Goal: Task Accomplishment & Management: Manage account settings

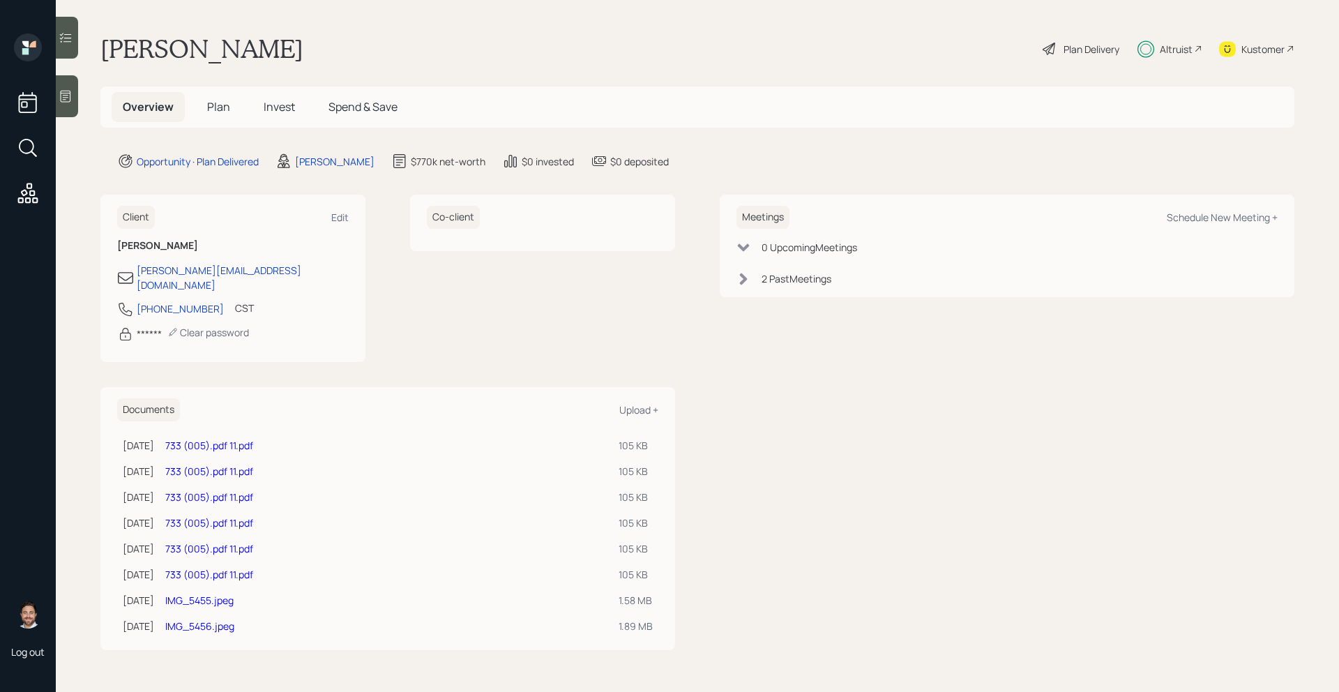
click at [215, 102] on span "Plan" at bounding box center [218, 106] width 23 height 15
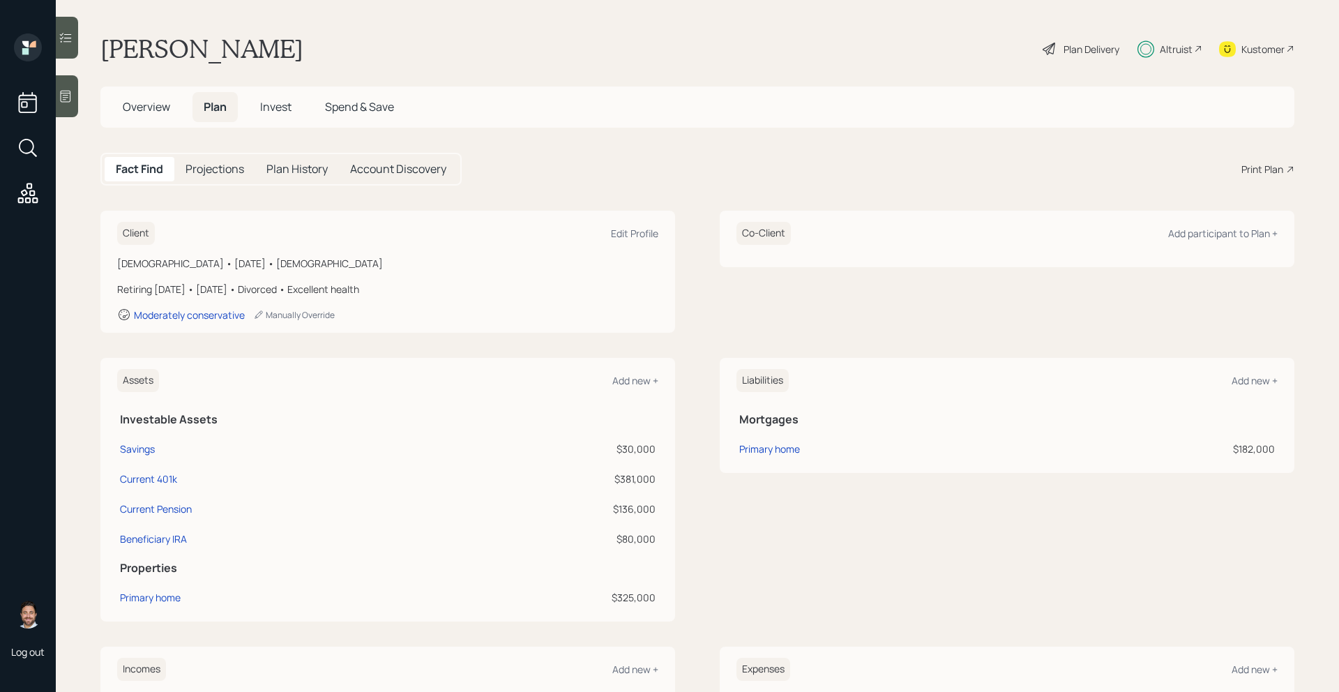
click at [156, 114] on span "Overview" at bounding box center [146, 106] width 47 height 15
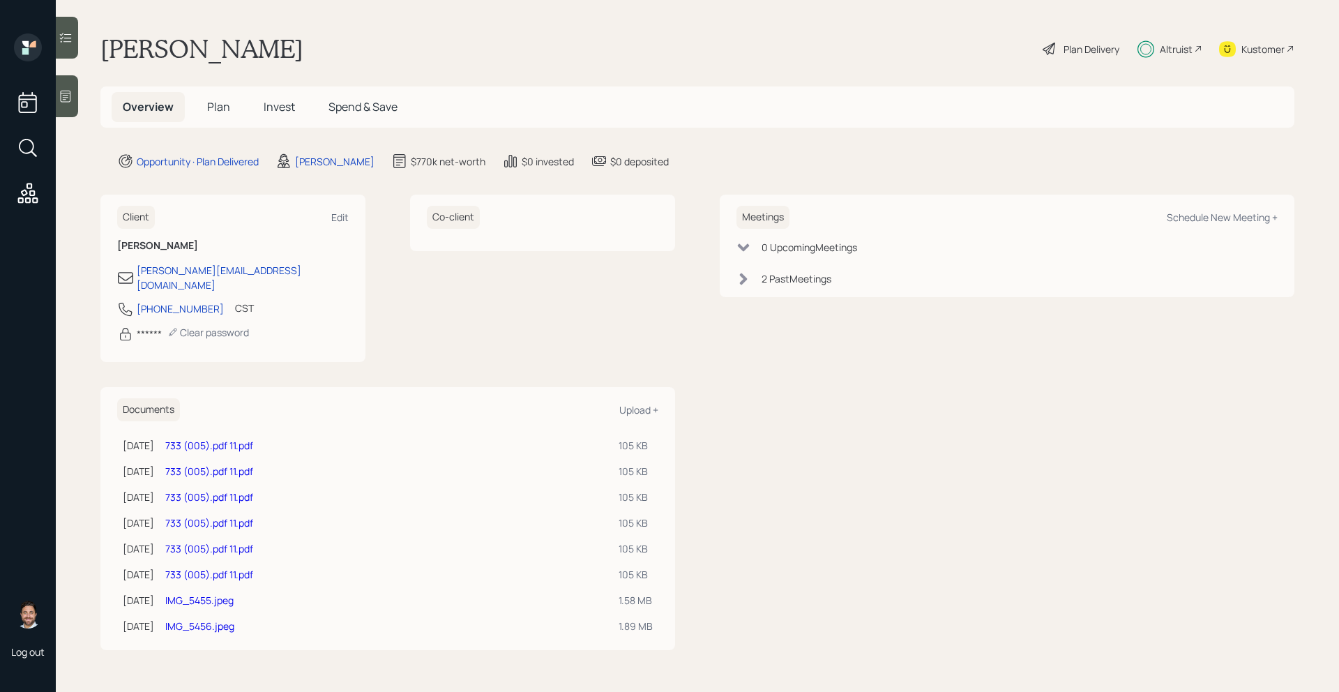
click at [230, 619] on link "IMG_5456.jpeg" at bounding box center [199, 625] width 69 height 13
click at [232, 593] on link "IMG_5455.jpeg" at bounding box center [199, 599] width 68 height 13
click at [244, 568] on link "733 (005).pdf 11.pdf" at bounding box center [209, 574] width 88 height 13
click at [224, 112] on span "Plan" at bounding box center [218, 106] width 23 height 15
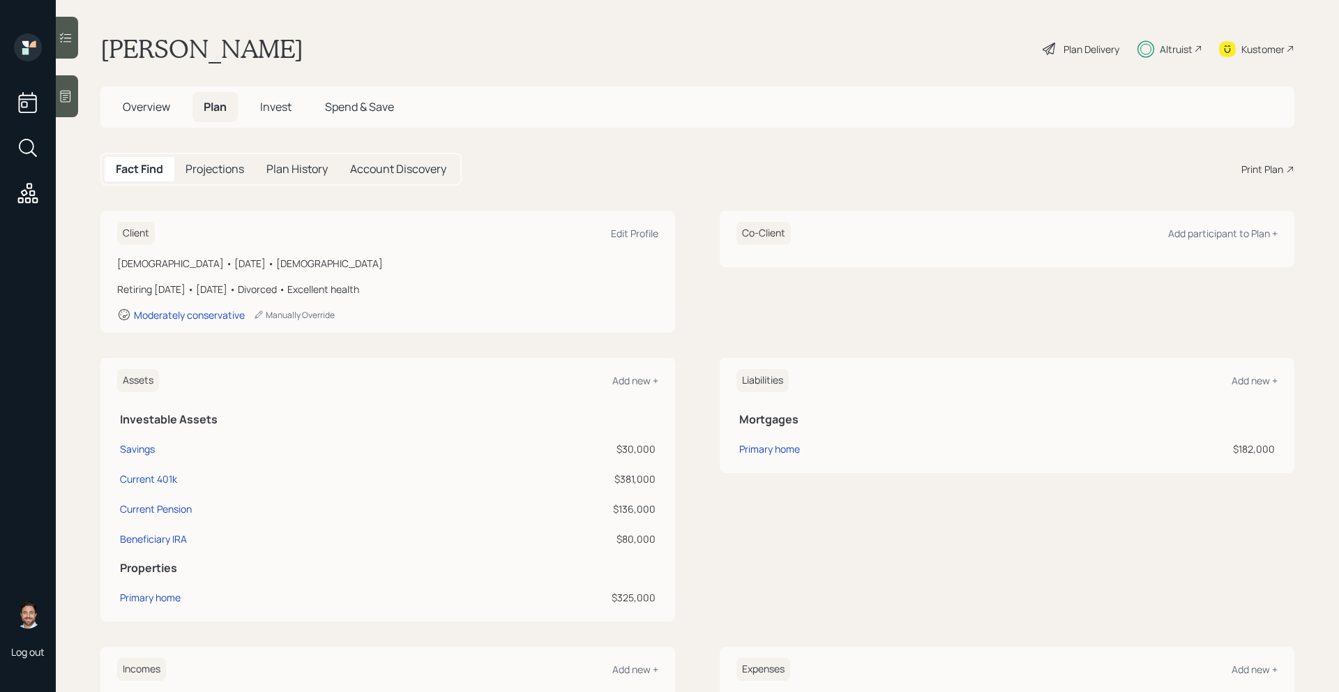
click at [266, 112] on span "Invest" at bounding box center [275, 106] width 31 height 15
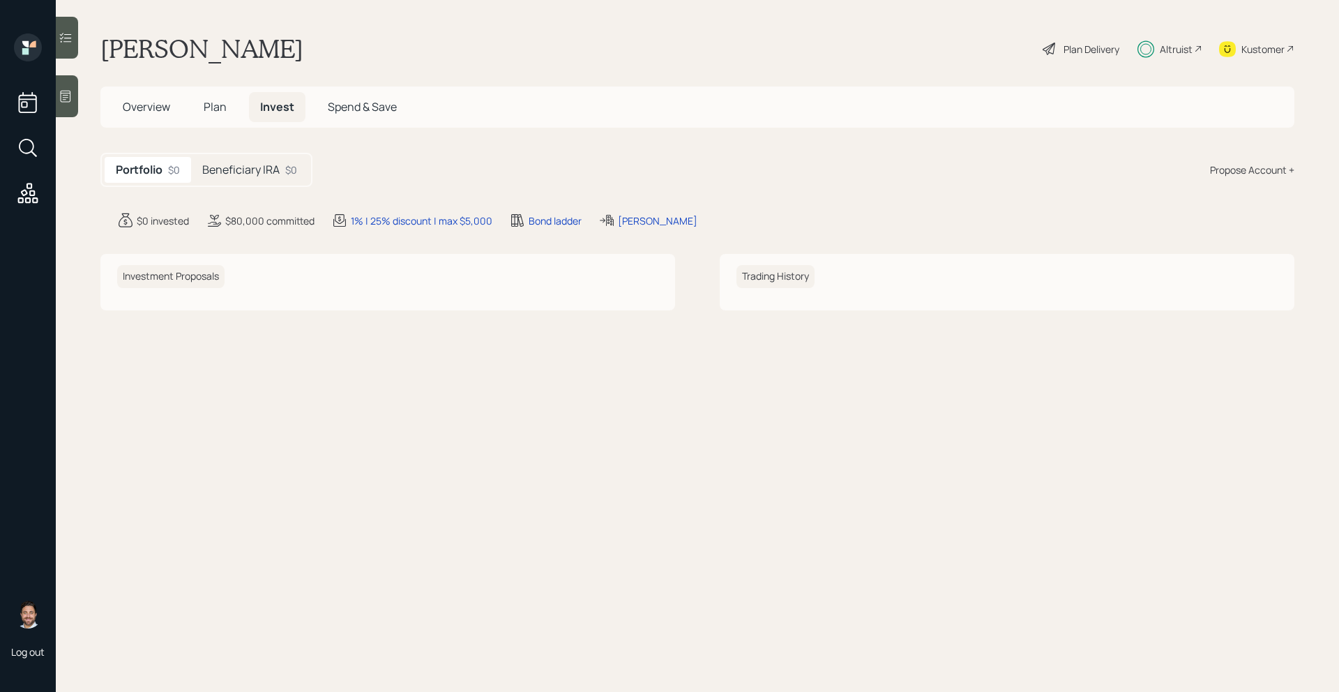
click at [268, 180] on div "Beneficiary IRA $0" at bounding box center [249, 170] width 117 height 26
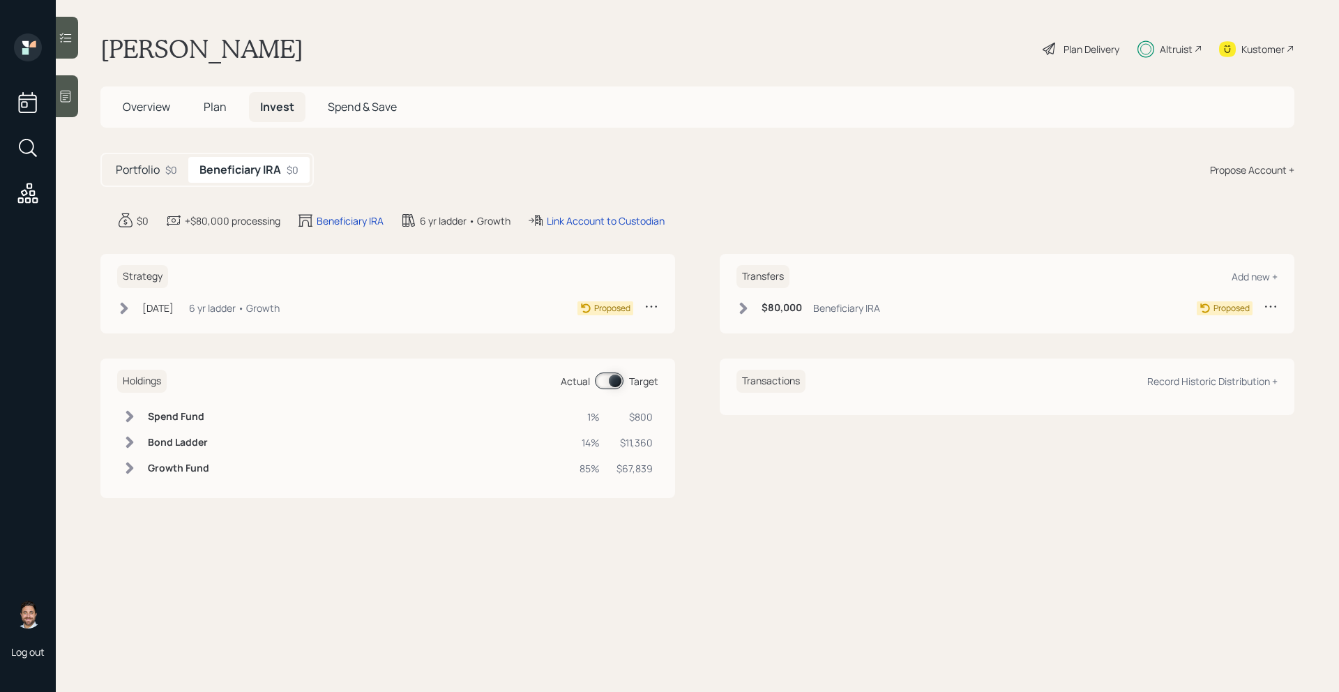
click at [141, 174] on h5 "Portfolio" at bounding box center [138, 169] width 44 height 13
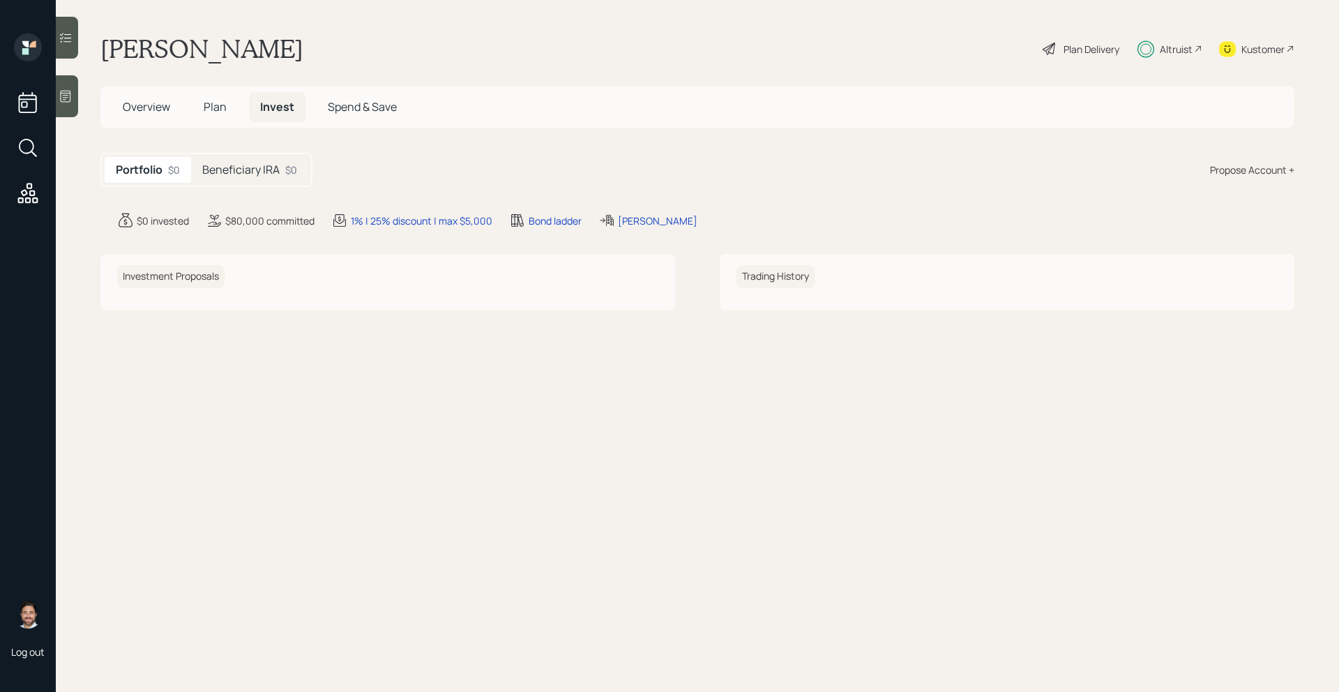
click at [267, 166] on h5 "Beneficiary IRA" at bounding box center [240, 169] width 77 height 13
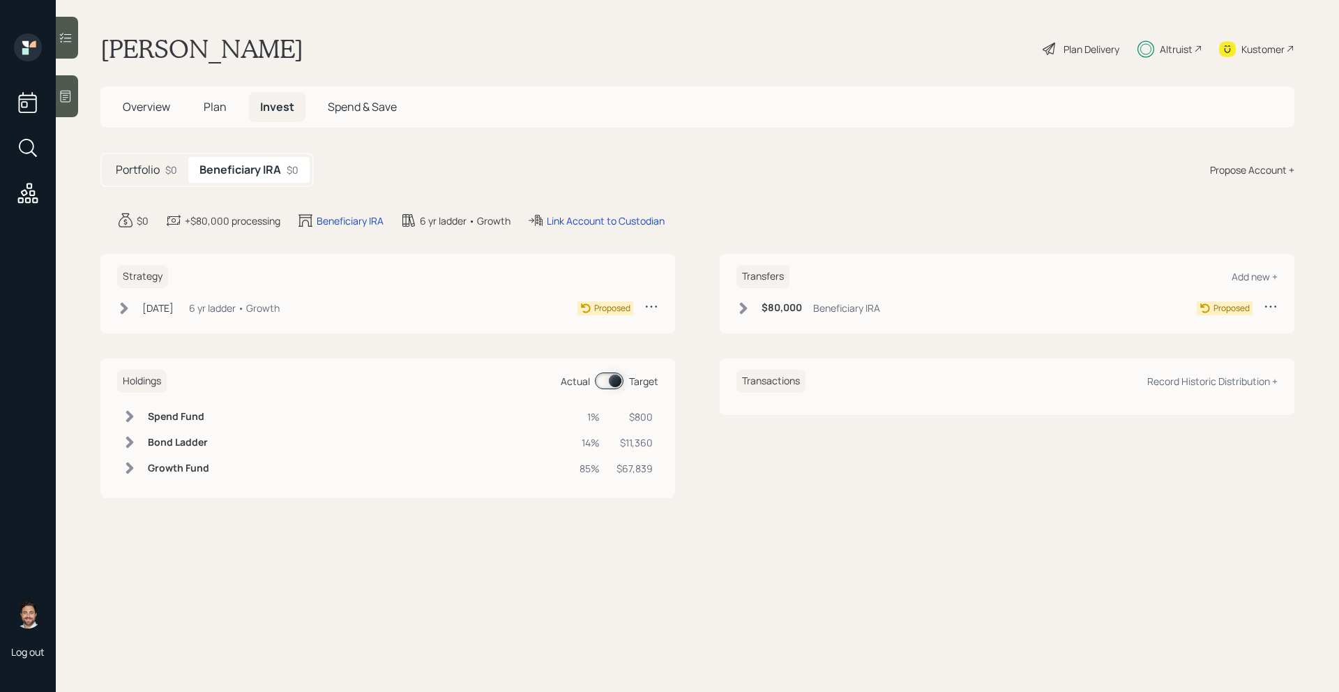
click at [158, 174] on h5 "Portfolio" at bounding box center [138, 169] width 44 height 13
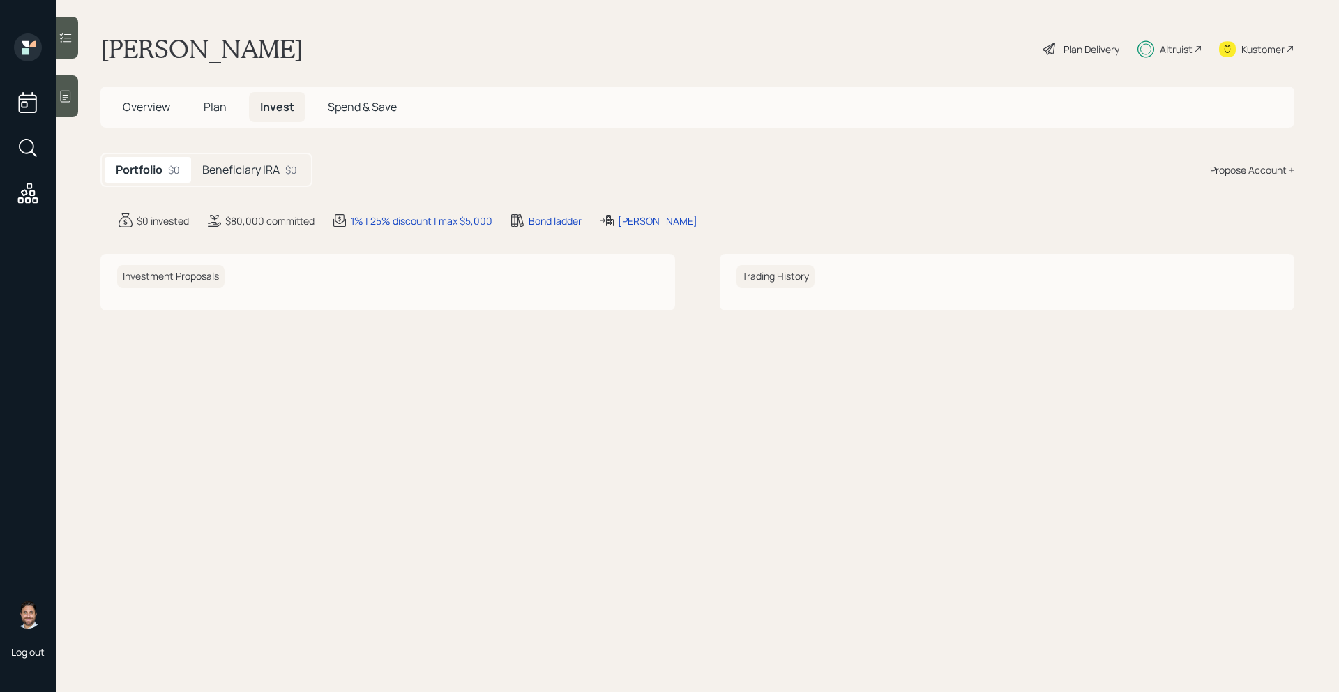
click at [245, 163] on h5 "Beneficiary IRA" at bounding box center [240, 169] width 77 height 13
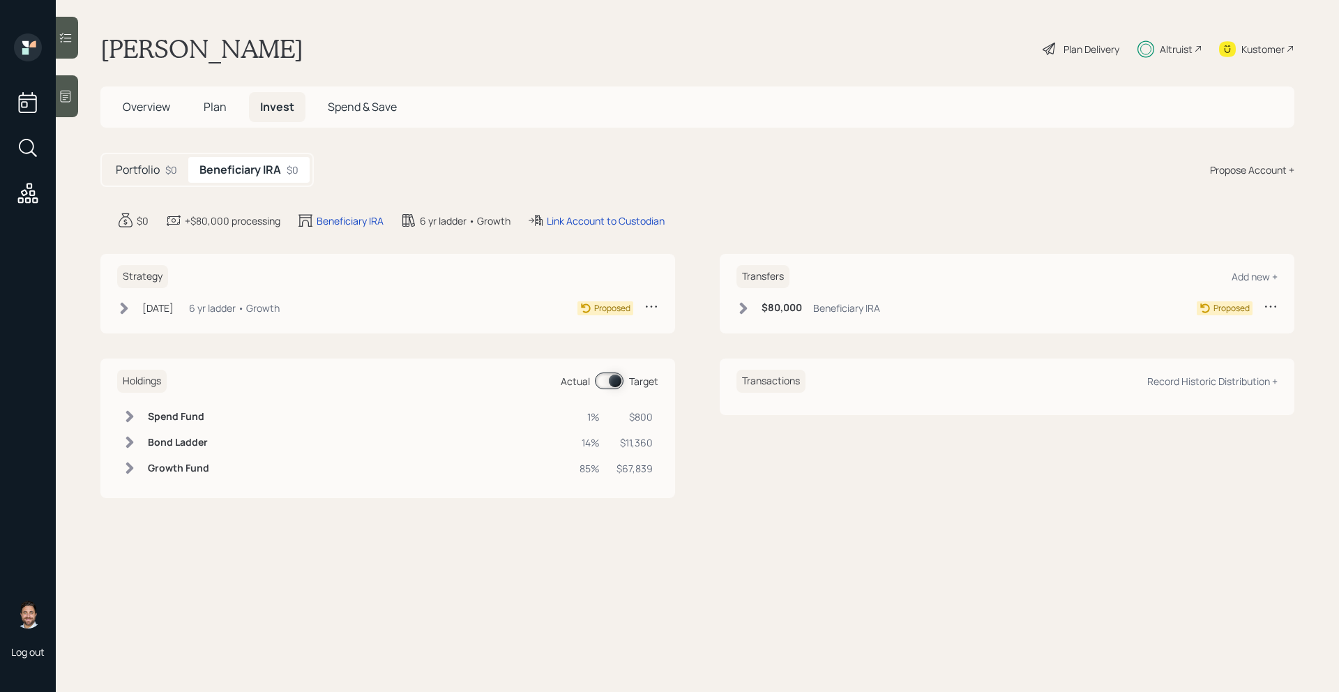
click at [170, 100] on span "Overview" at bounding box center [146, 106] width 47 height 15
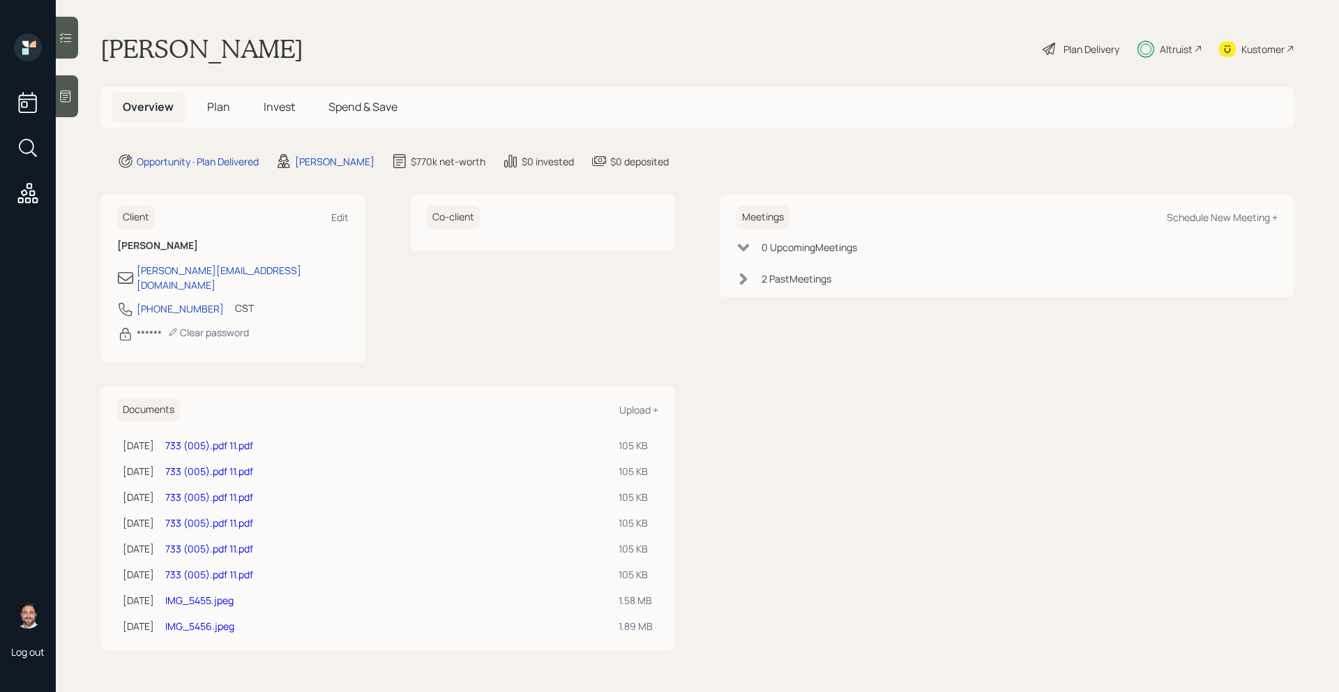
click at [243, 439] on link "733 (005).pdf 11.pdf" at bounding box center [209, 445] width 88 height 13
click at [216, 105] on span "Plan" at bounding box center [218, 106] width 23 height 15
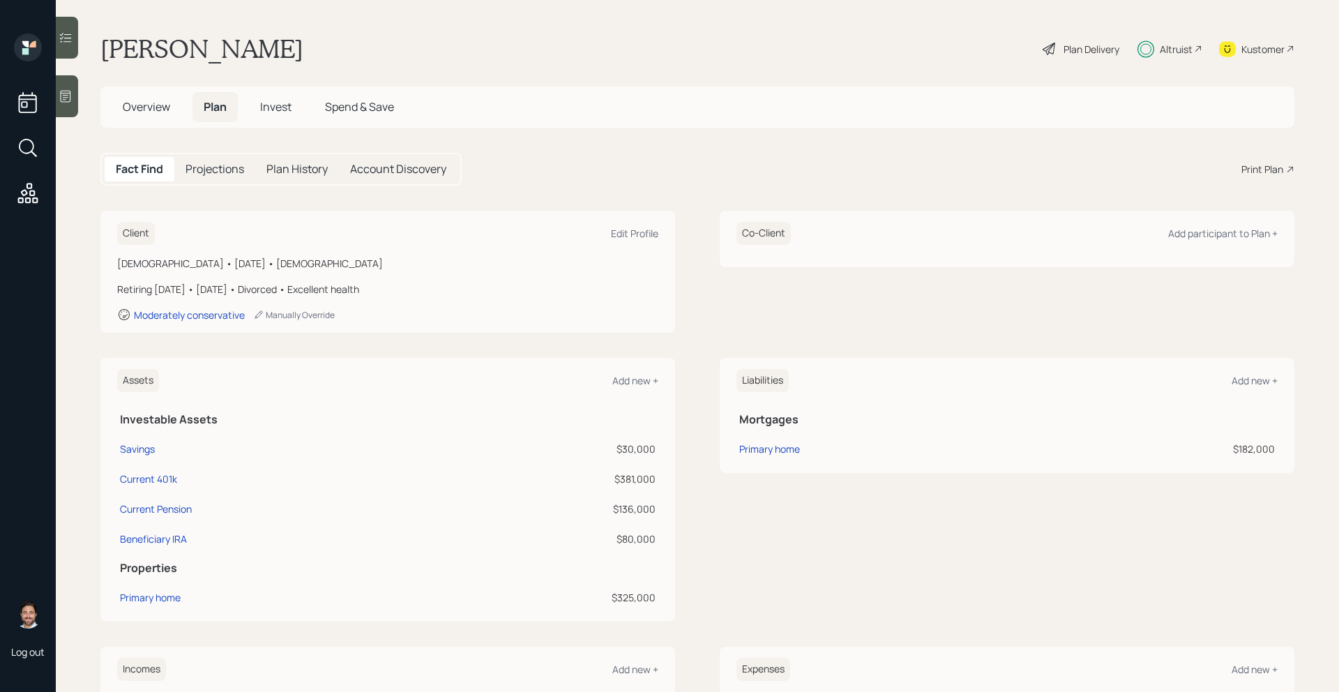
click at [272, 105] on span "Invest" at bounding box center [275, 106] width 31 height 15
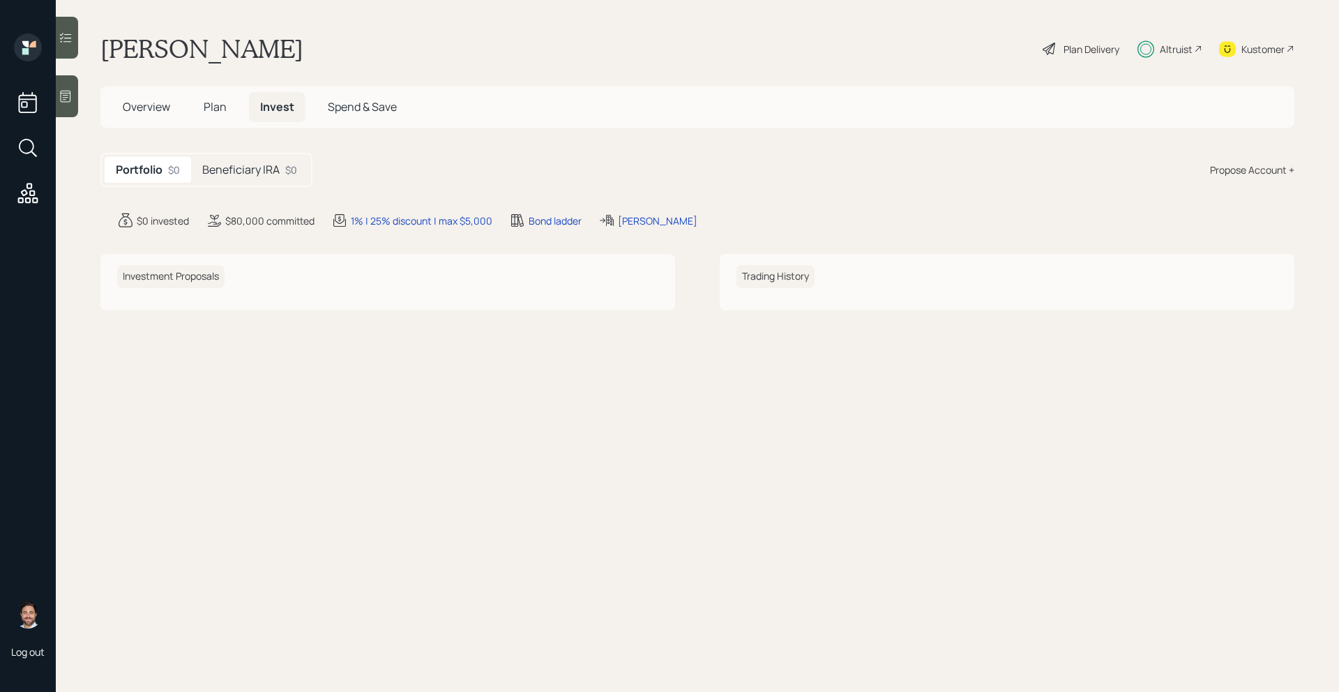
click at [213, 105] on span "Plan" at bounding box center [215, 106] width 23 height 15
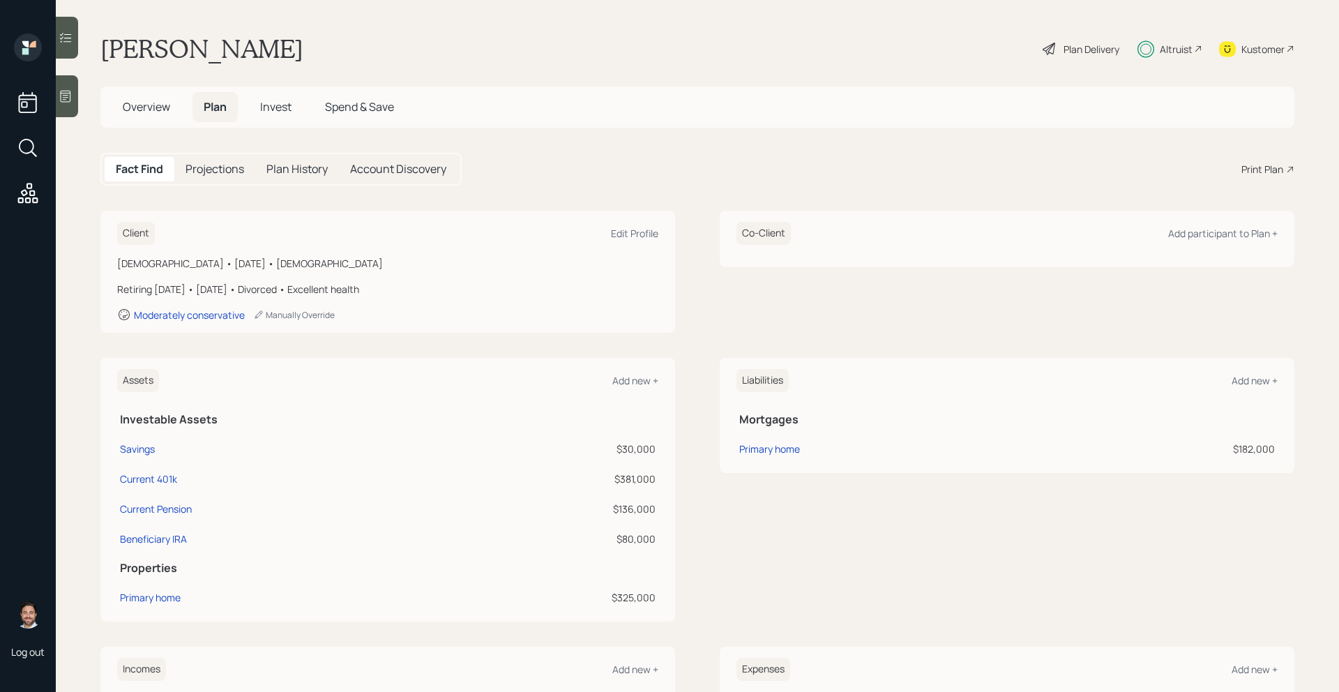
click at [1068, 51] on div "Plan Delivery" at bounding box center [1091, 49] width 56 height 15
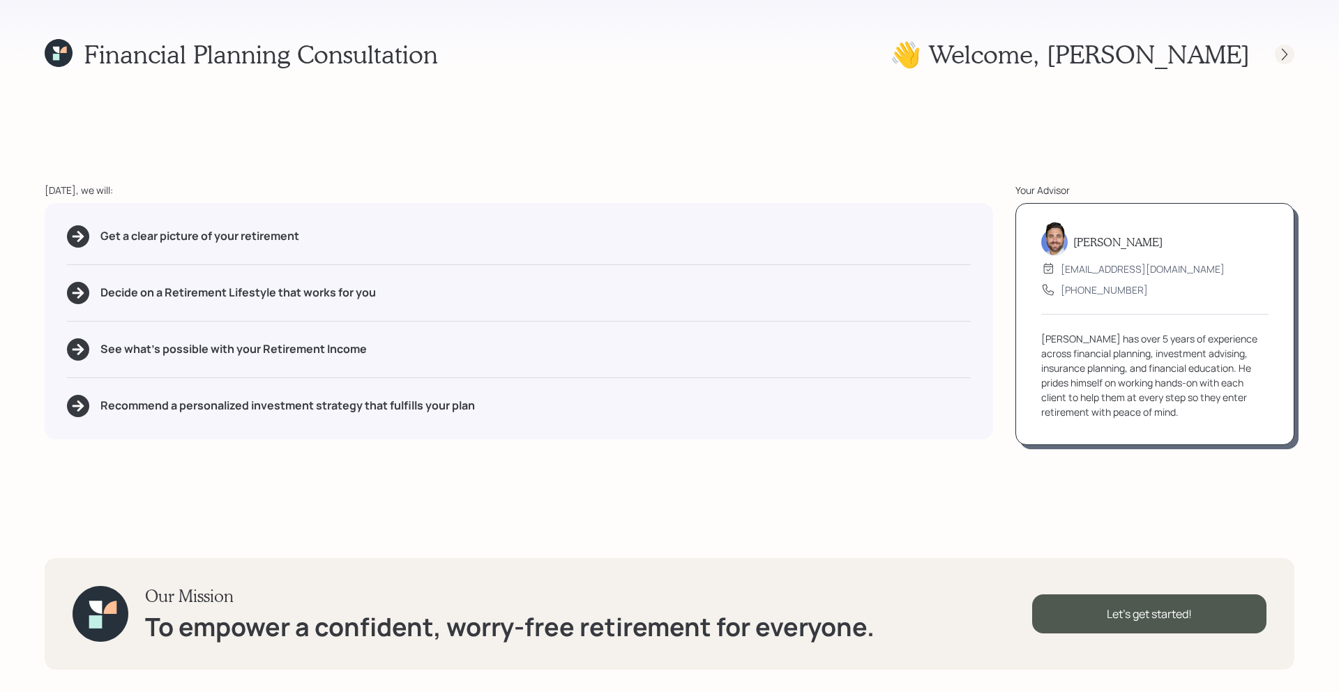
click at [1283, 61] on div at bounding box center [1284, 55] width 20 height 20
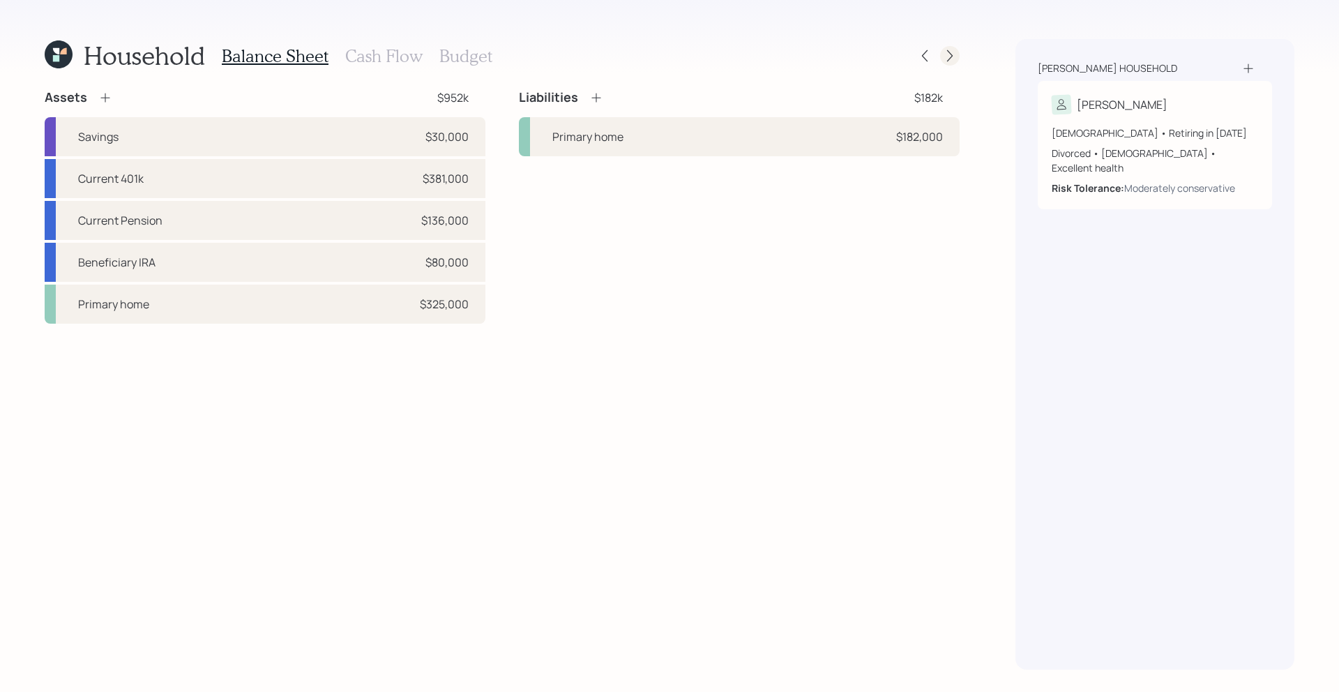
click at [954, 62] on icon at bounding box center [950, 56] width 14 height 14
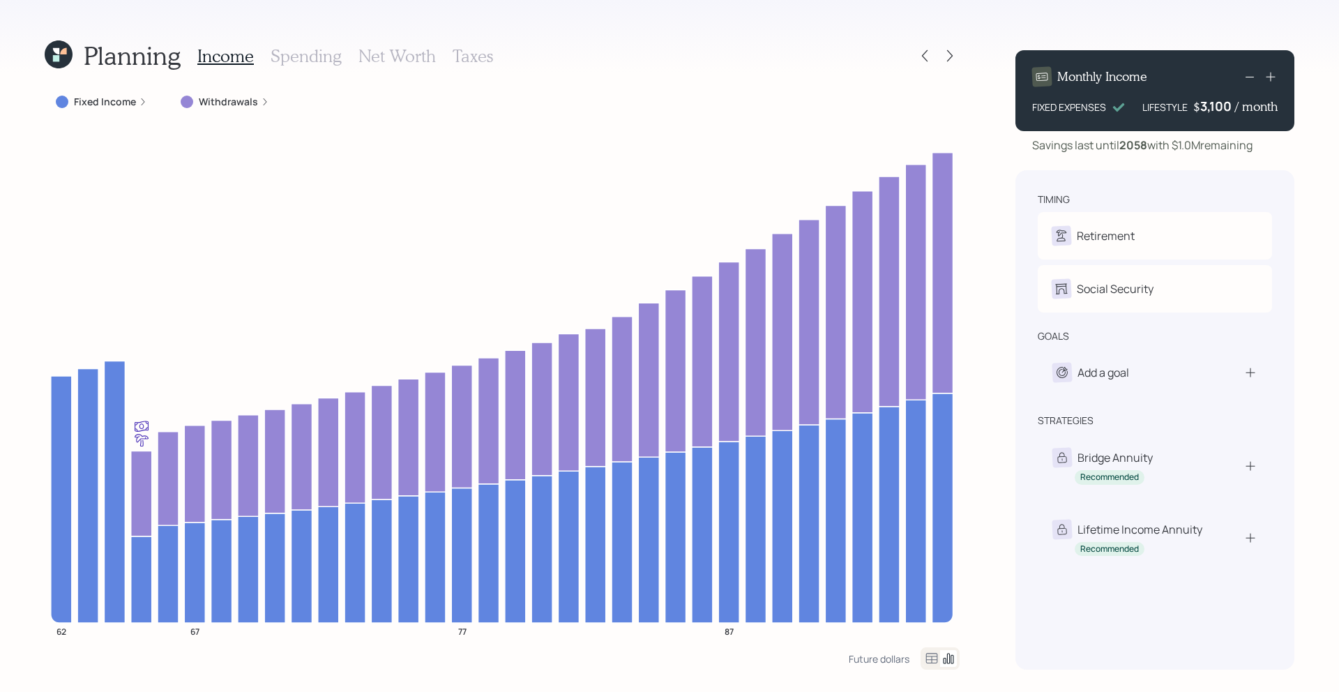
click at [954, 62] on icon at bounding box center [950, 56] width 14 height 14
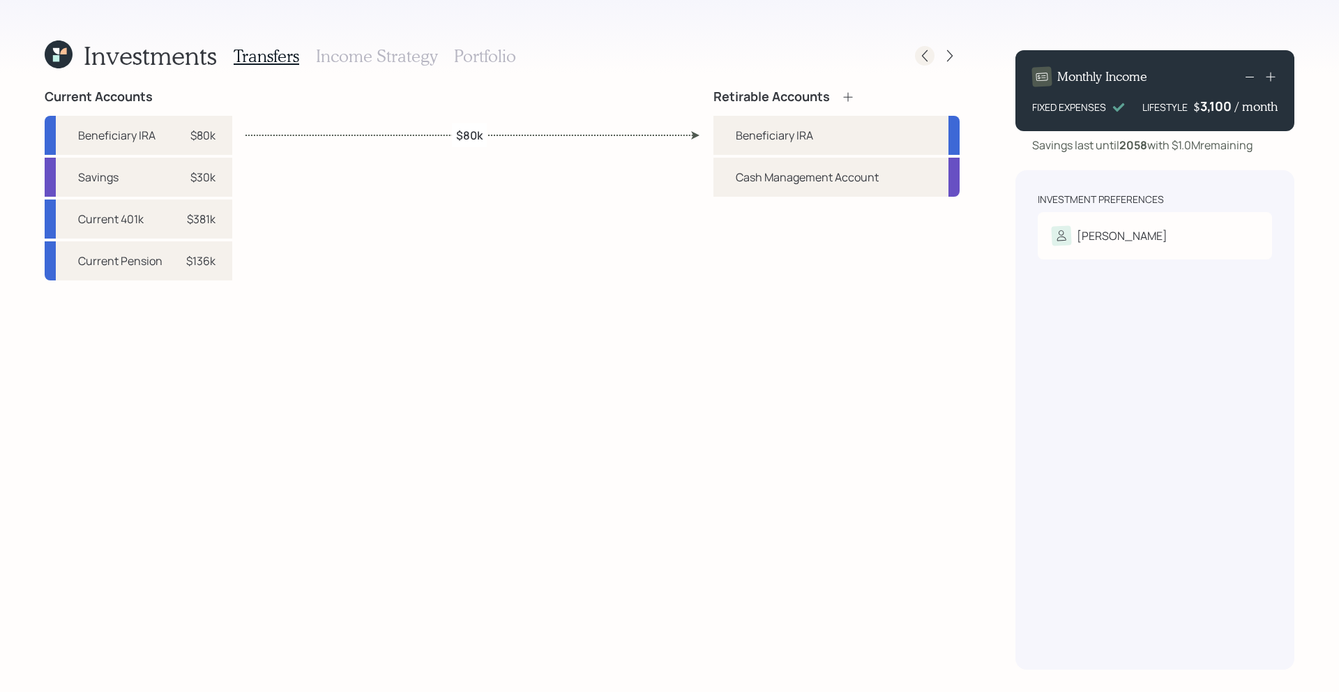
click at [924, 61] on icon at bounding box center [925, 56] width 14 height 14
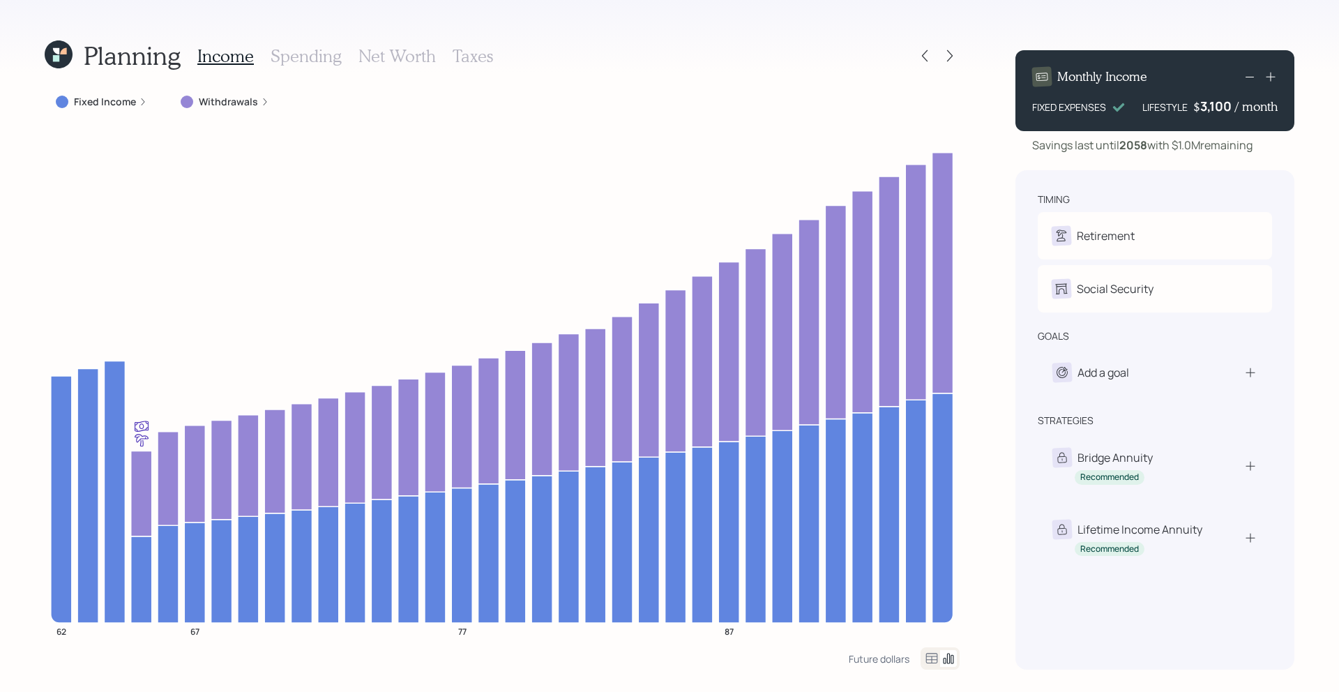
click at [56, 45] on icon at bounding box center [59, 54] width 28 height 28
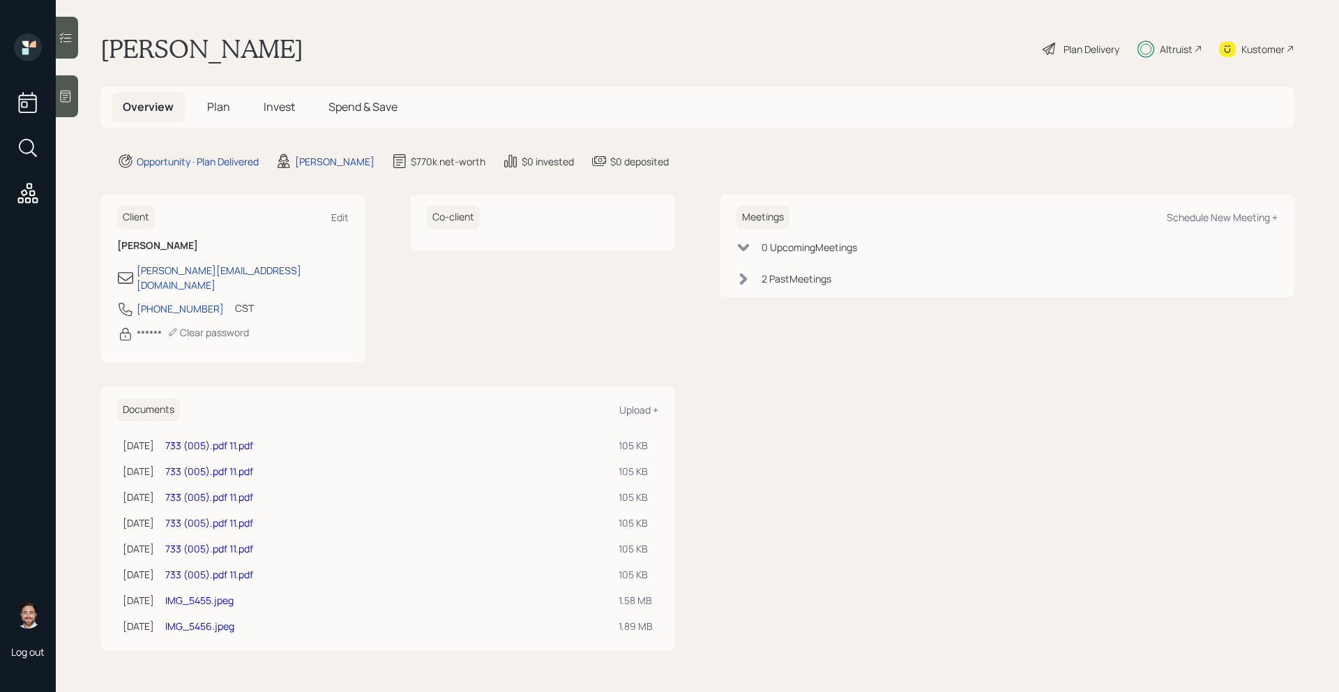
click at [216, 109] on span "Plan" at bounding box center [218, 106] width 23 height 15
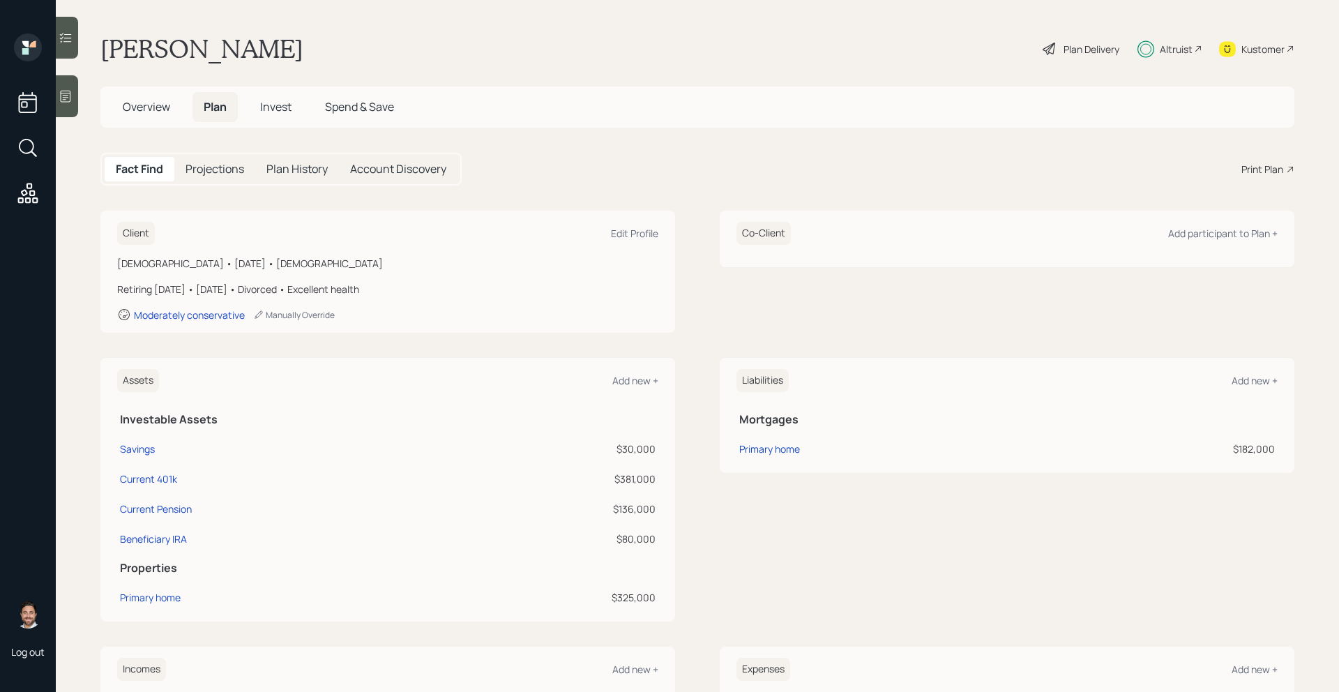
click at [277, 105] on span "Invest" at bounding box center [275, 106] width 31 height 15
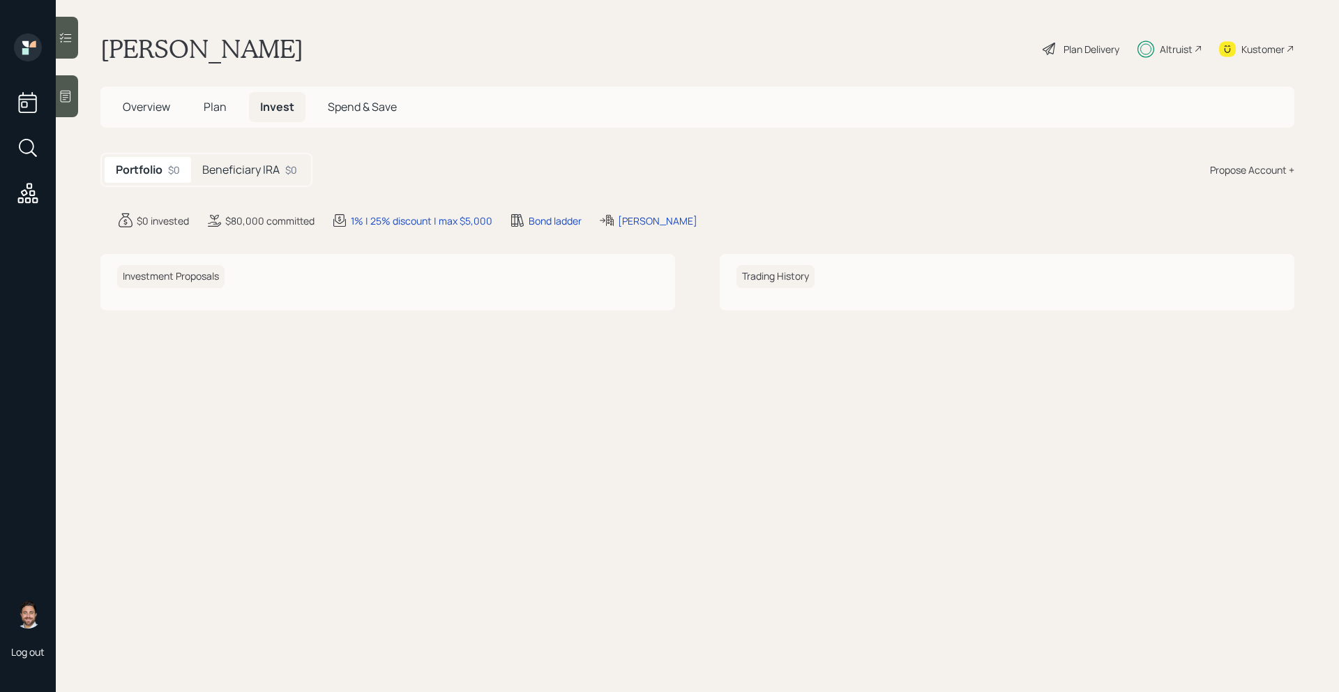
click at [245, 167] on h5 "Beneficiary IRA" at bounding box center [240, 169] width 77 height 13
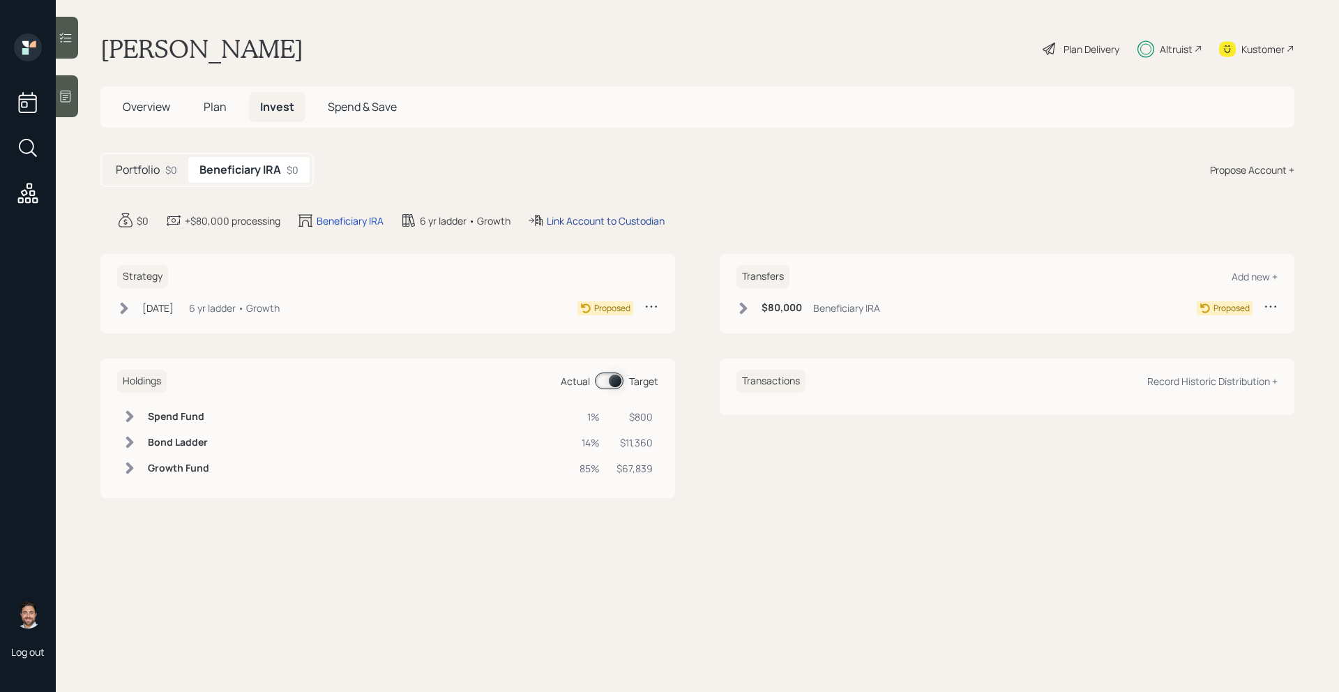
click at [623, 220] on div "Link Account to Custodian" at bounding box center [606, 220] width 118 height 15
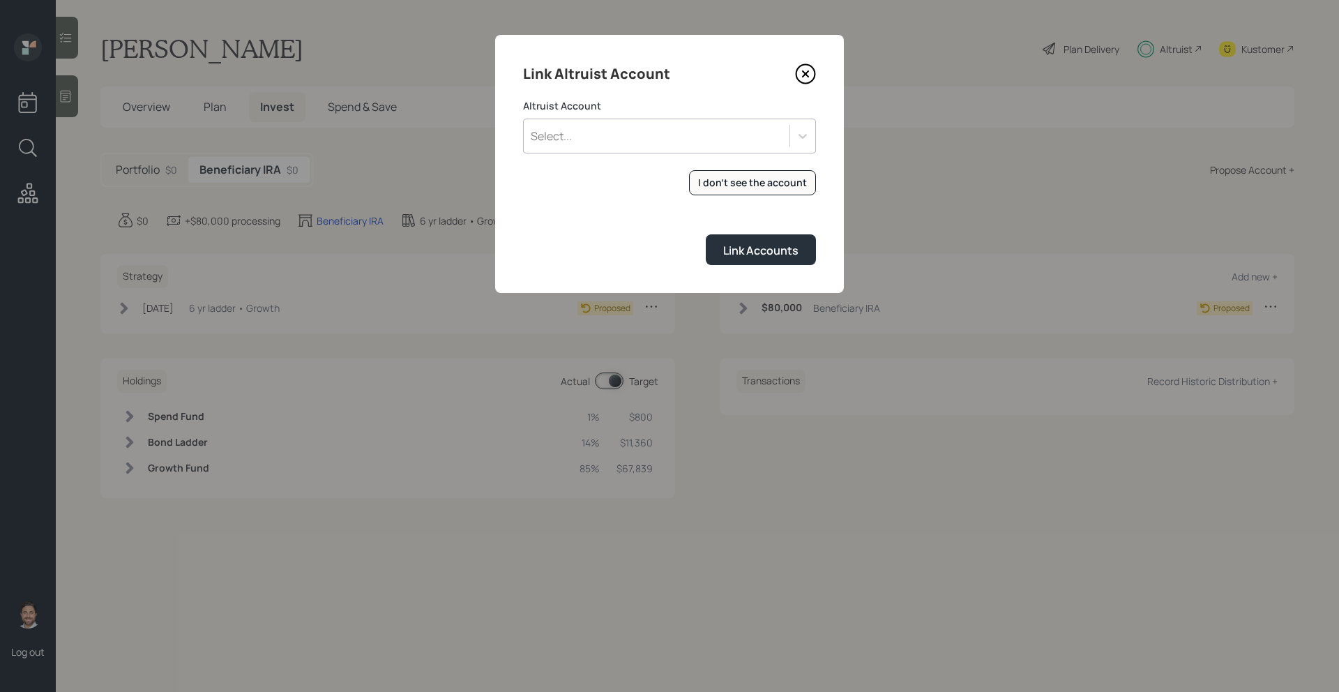
click at [657, 139] on div "Select..." at bounding box center [657, 136] width 266 height 24
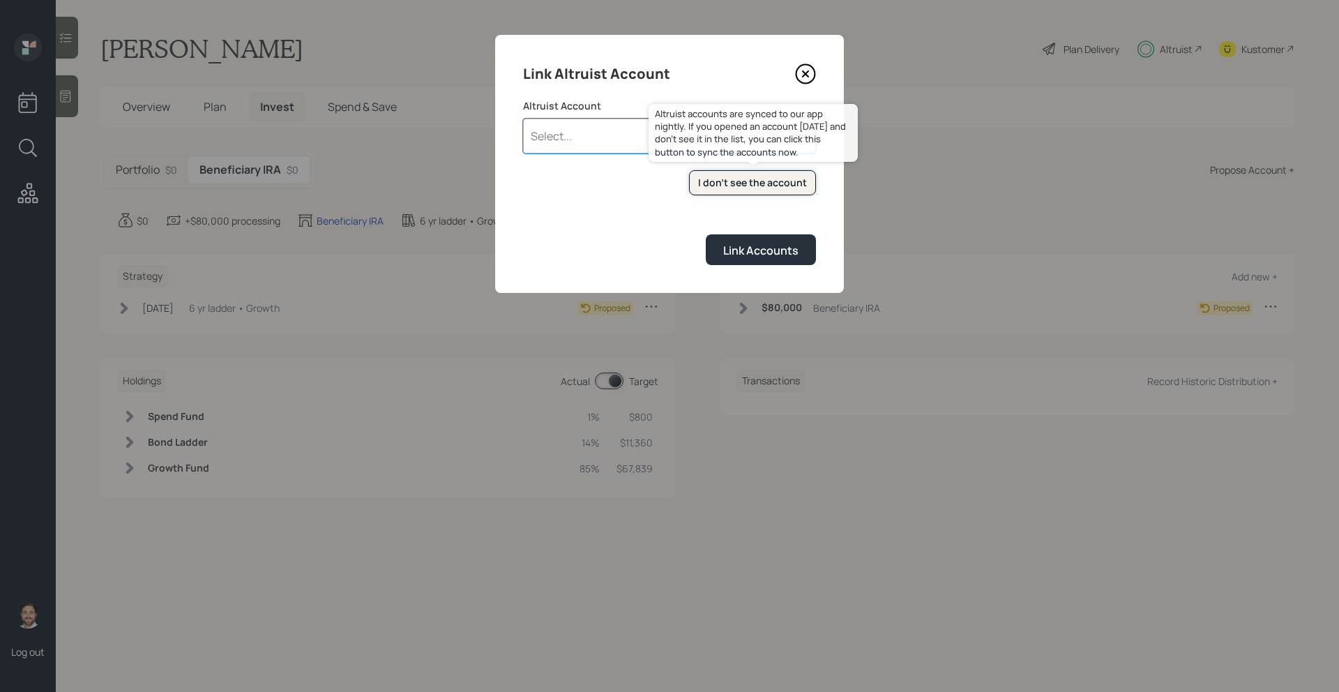
click at [722, 178] on div "I don't see the account" at bounding box center [752, 183] width 109 height 14
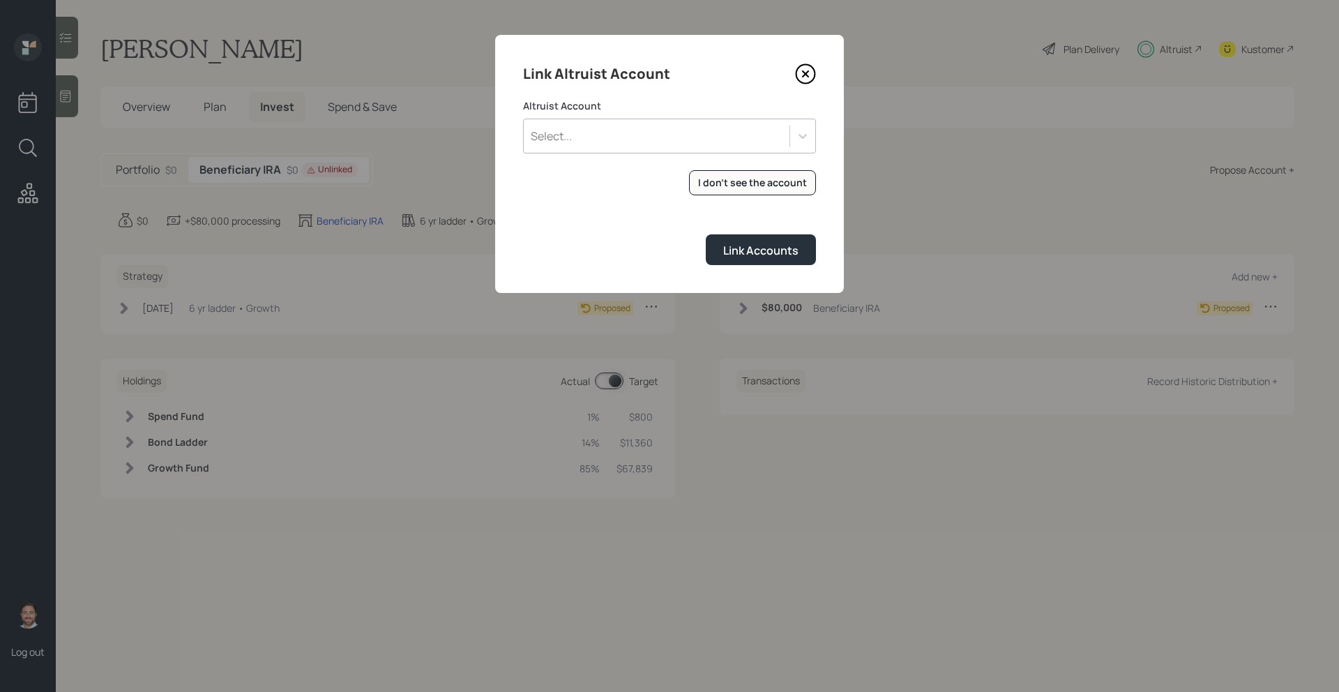
click at [621, 125] on div "Select..." at bounding box center [657, 136] width 266 height 24
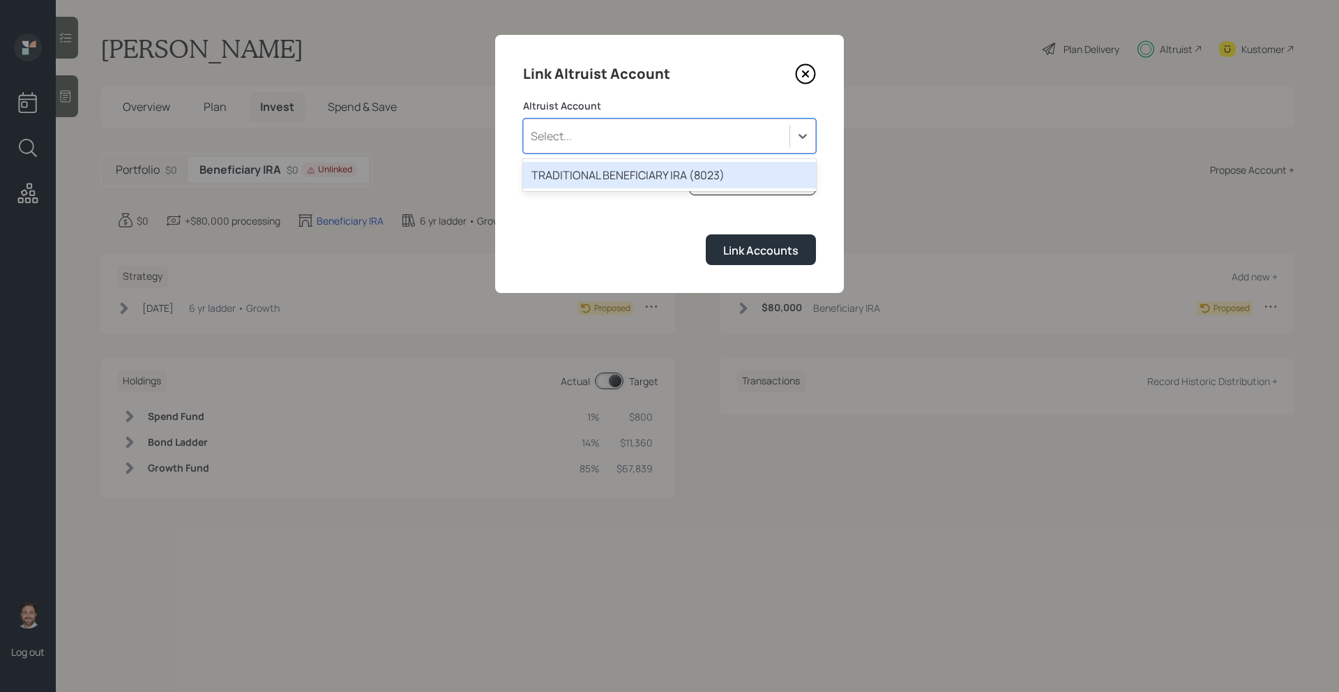
click at [607, 176] on div "TRADITIONAL BENEFICIARY IRA (8023)" at bounding box center [669, 175] width 293 height 26
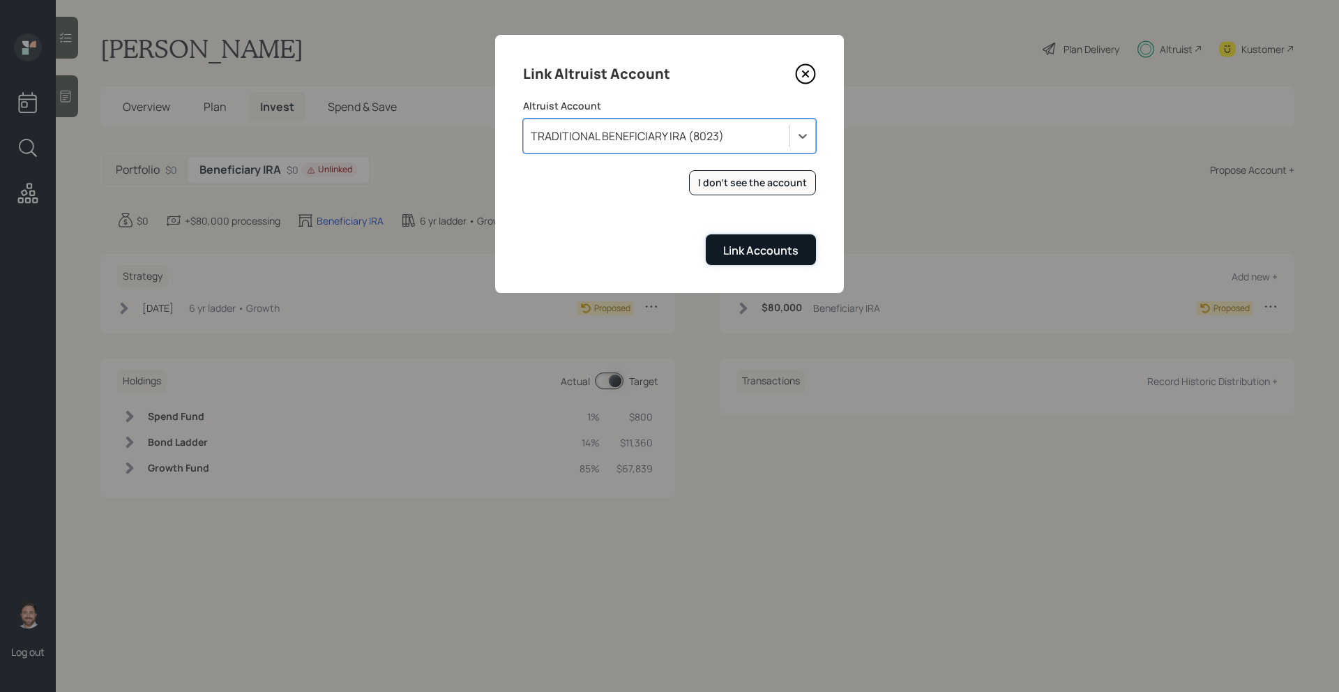
click at [758, 250] on div "Link Accounts" at bounding box center [760, 250] width 75 height 15
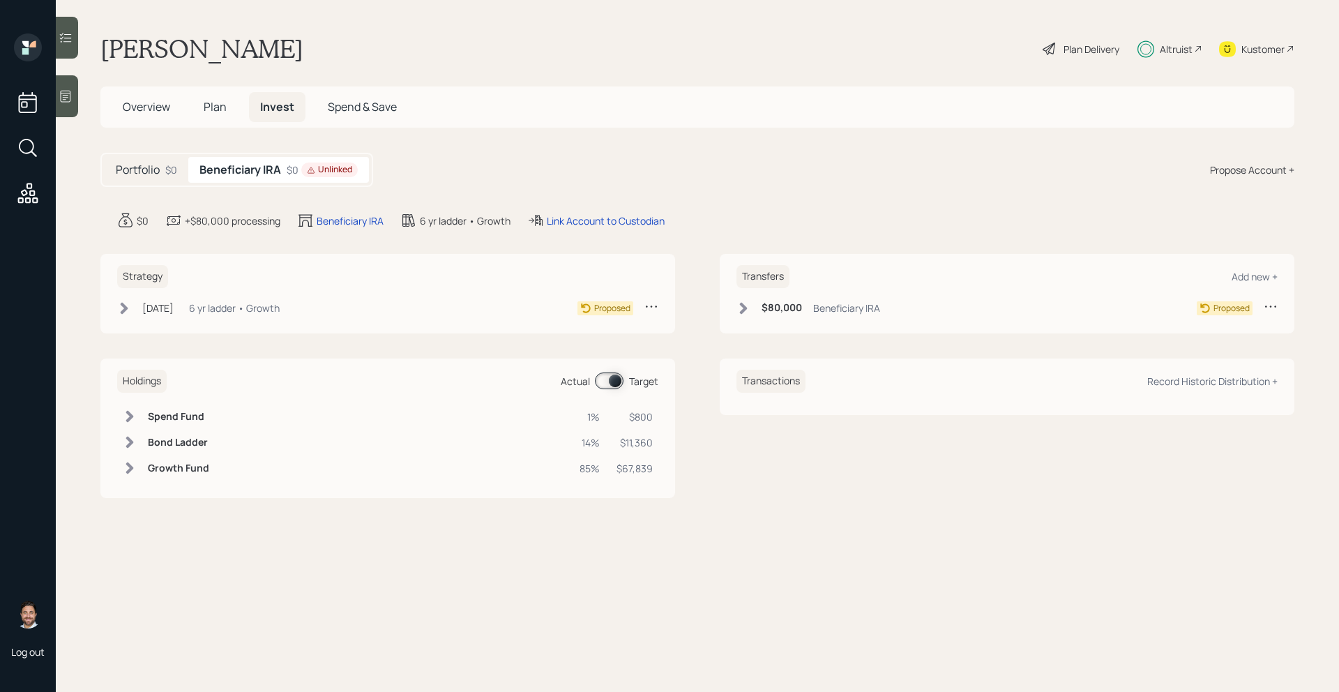
click at [123, 314] on icon at bounding box center [124, 308] width 14 height 14
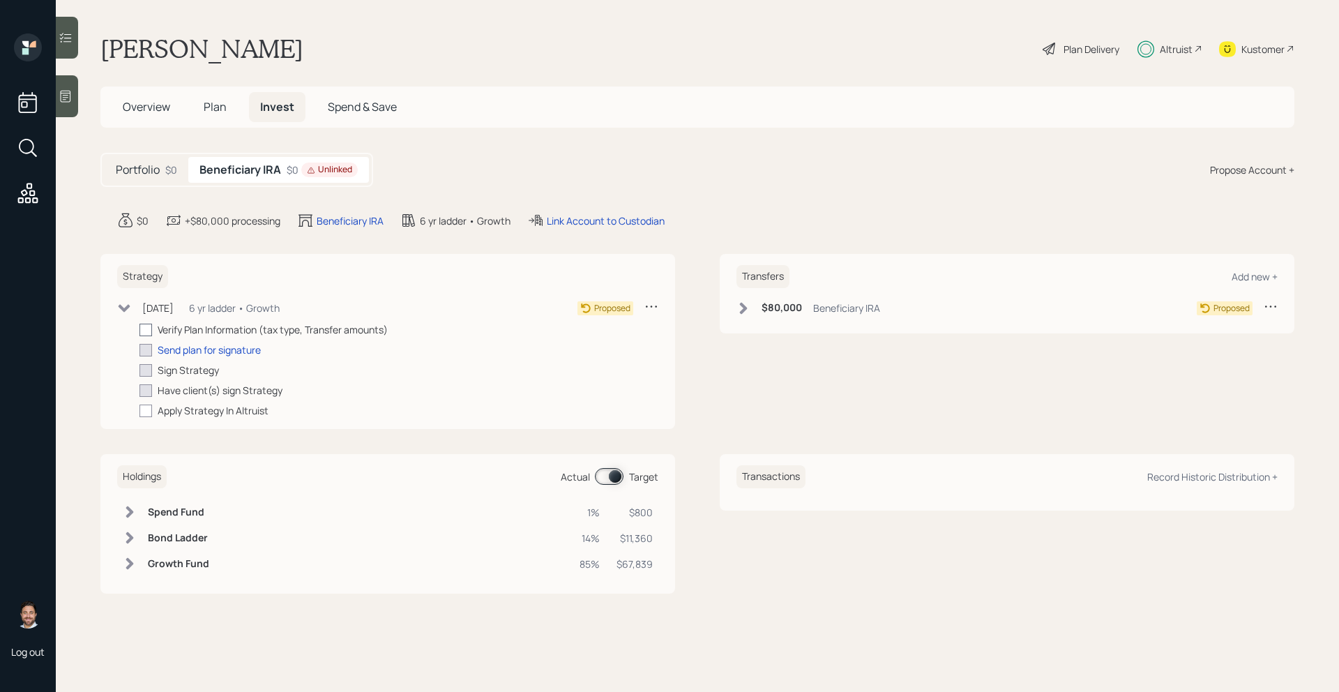
click at [149, 329] on div at bounding box center [145, 329] width 13 height 13
click at [139, 329] on input "checkbox" at bounding box center [139, 329] width 1 height 1
checkbox input "true"
click at [186, 345] on div "Send plan for signature" at bounding box center [209, 349] width 103 height 15
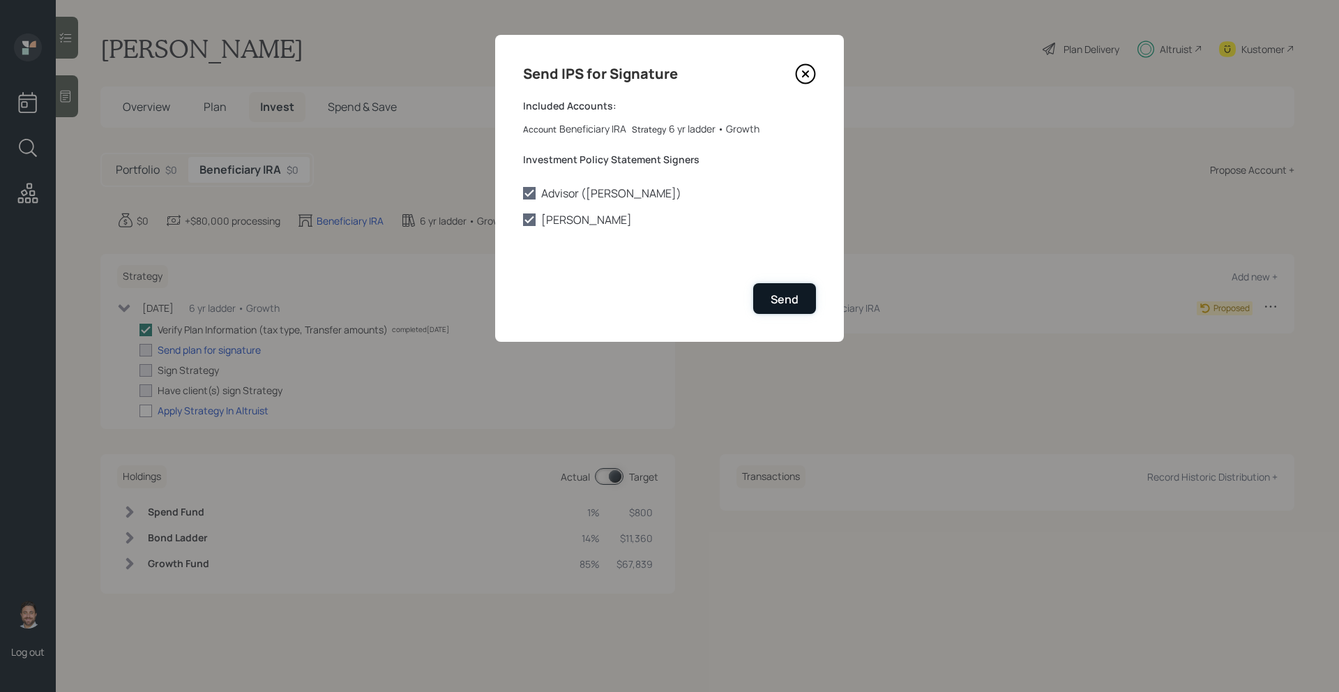
click at [777, 305] on div "Send" at bounding box center [784, 298] width 28 height 15
checkbox input "true"
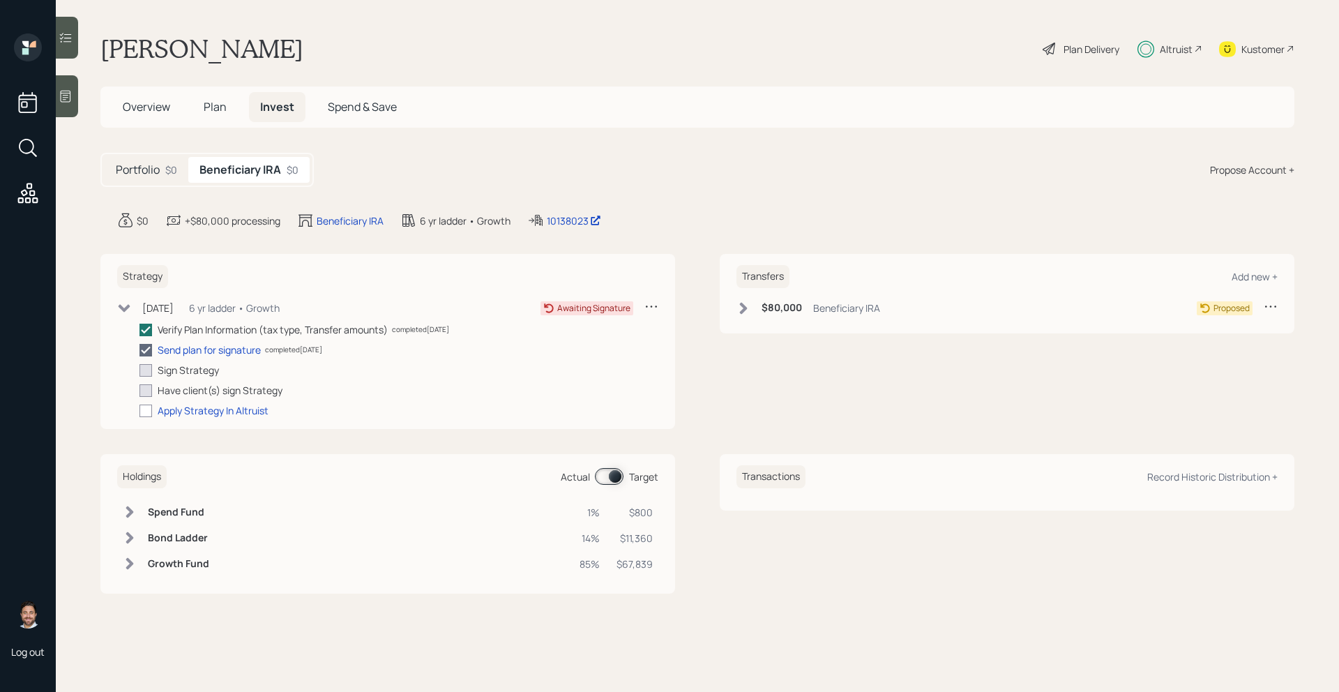
click at [162, 181] on div "Portfolio $0" at bounding box center [147, 170] width 84 height 26
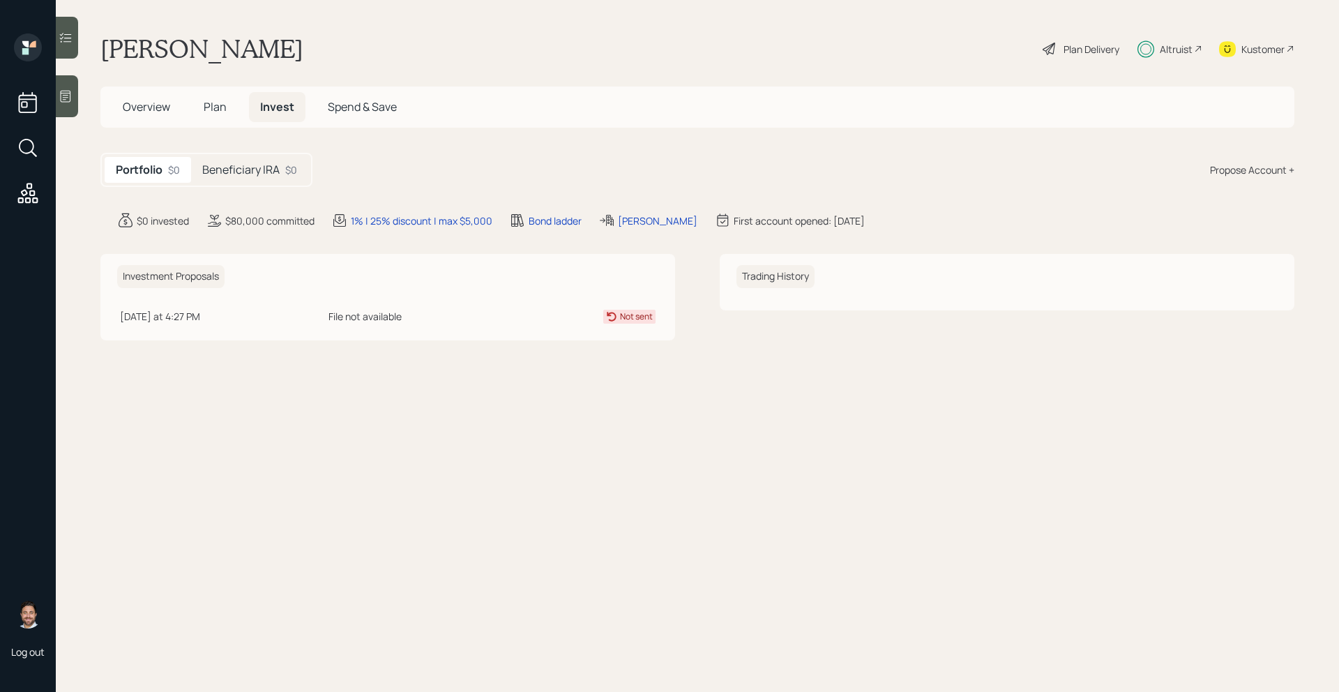
click at [254, 179] on div "Beneficiary IRA $0" at bounding box center [249, 170] width 117 height 26
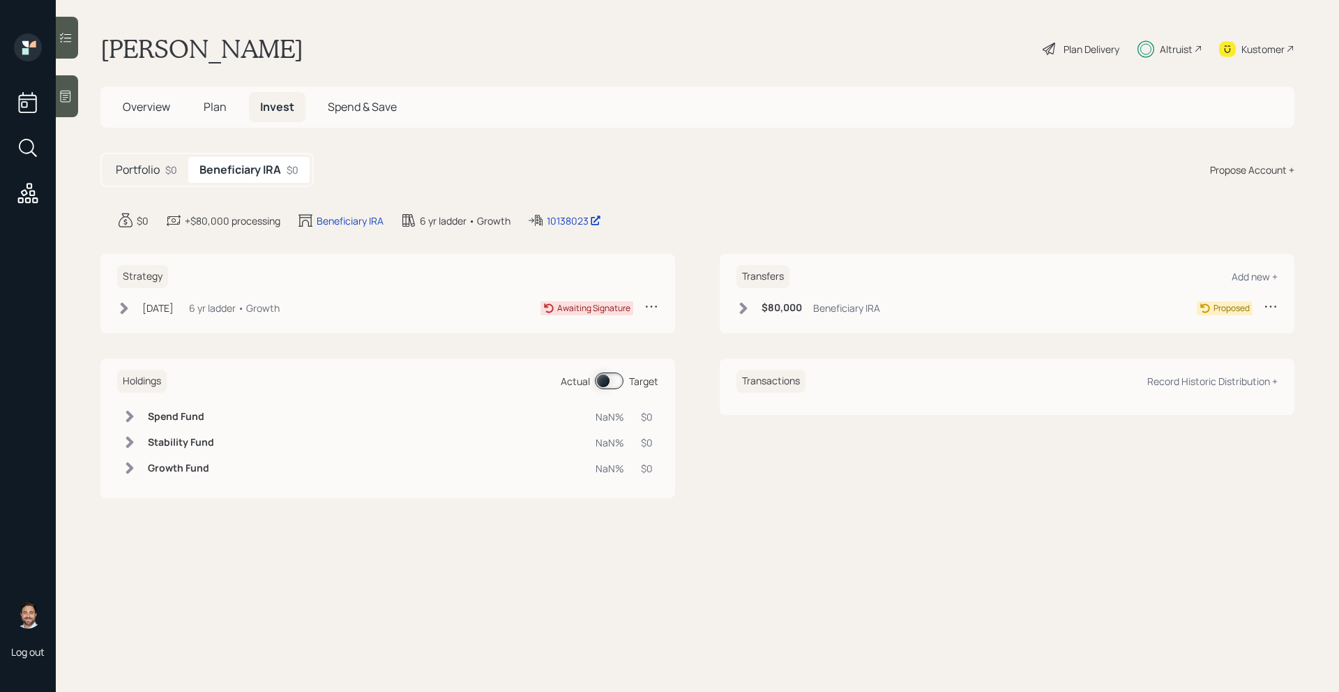
click at [739, 308] on icon at bounding box center [743, 308] width 14 height 14
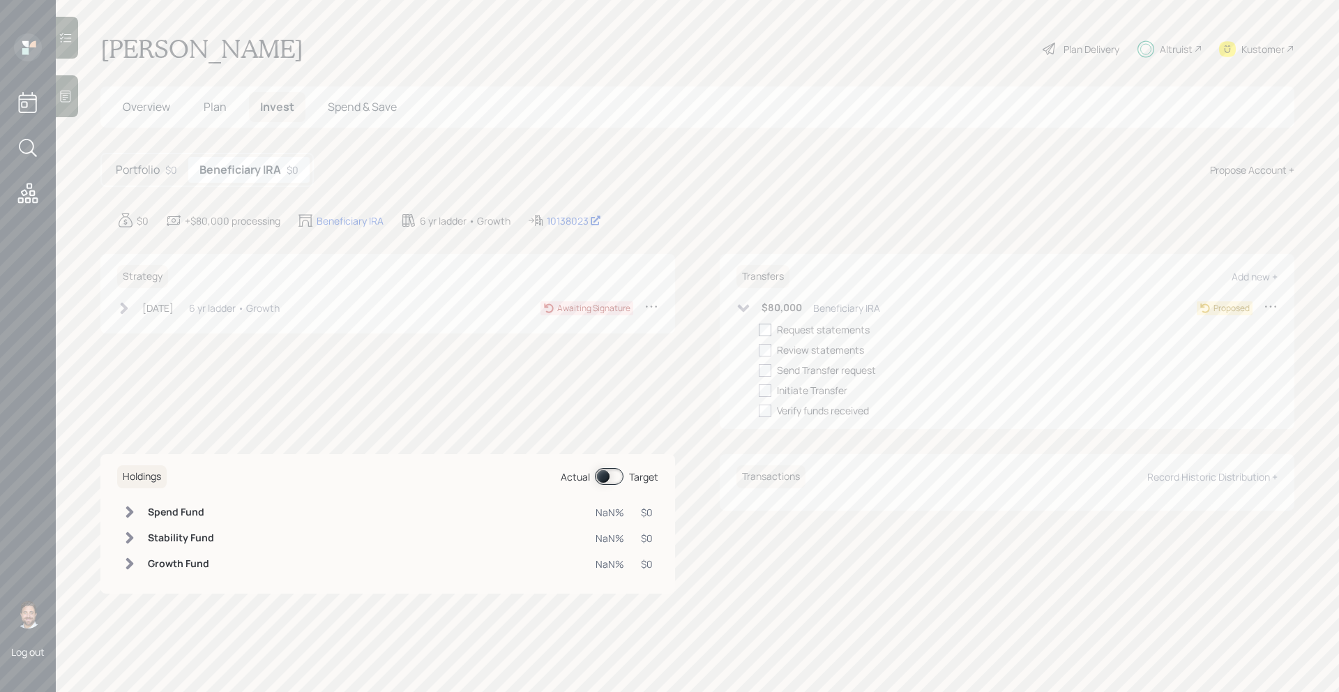
click at [763, 332] on div at bounding box center [765, 329] width 13 height 13
click at [759, 330] on input "checkbox" at bounding box center [758, 329] width 1 height 1
checkbox input "true"
click at [747, 310] on icon at bounding box center [743, 308] width 14 height 14
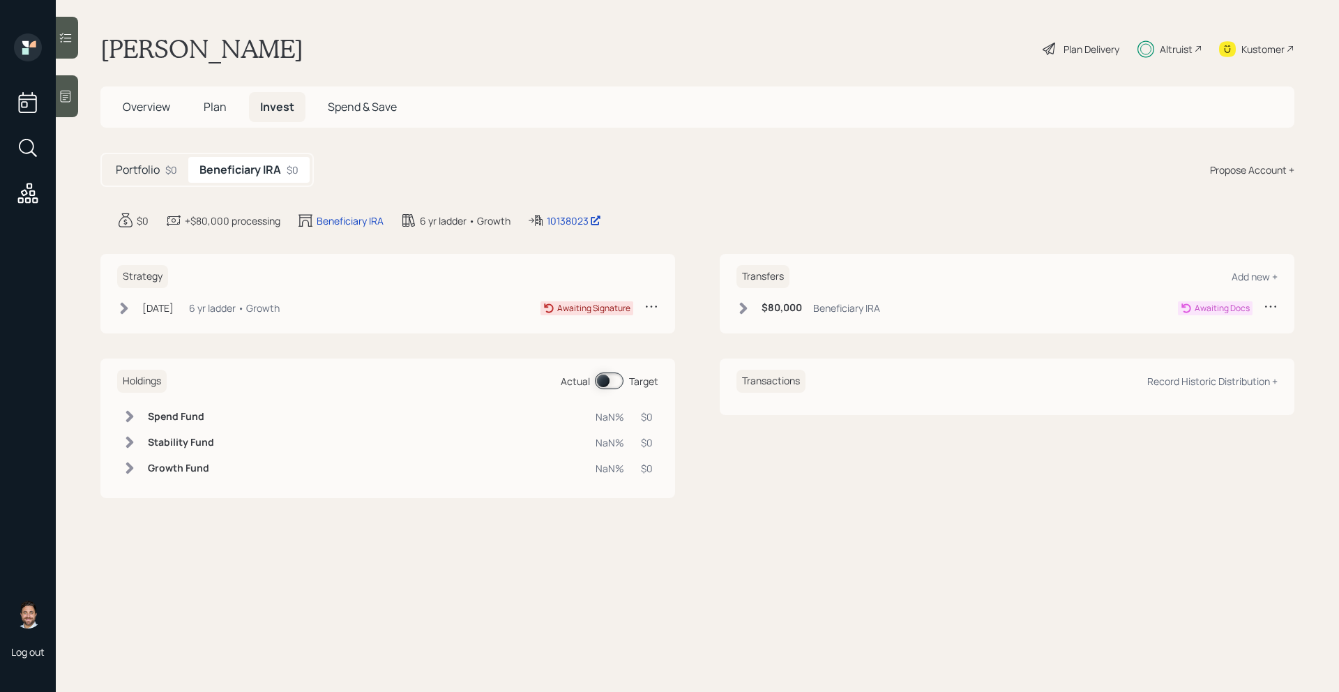
click at [169, 181] on div "Portfolio $0" at bounding box center [147, 170] width 84 height 26
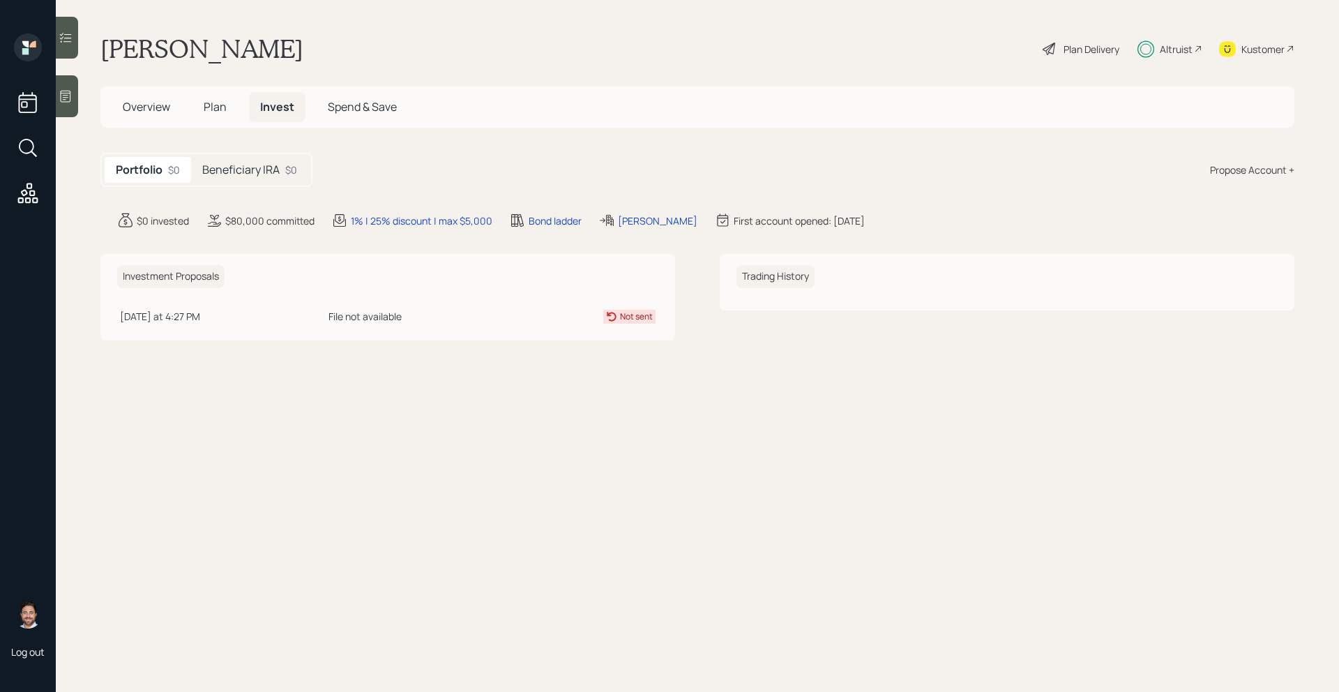
click at [261, 158] on div "Beneficiary IRA $0" at bounding box center [249, 170] width 117 height 26
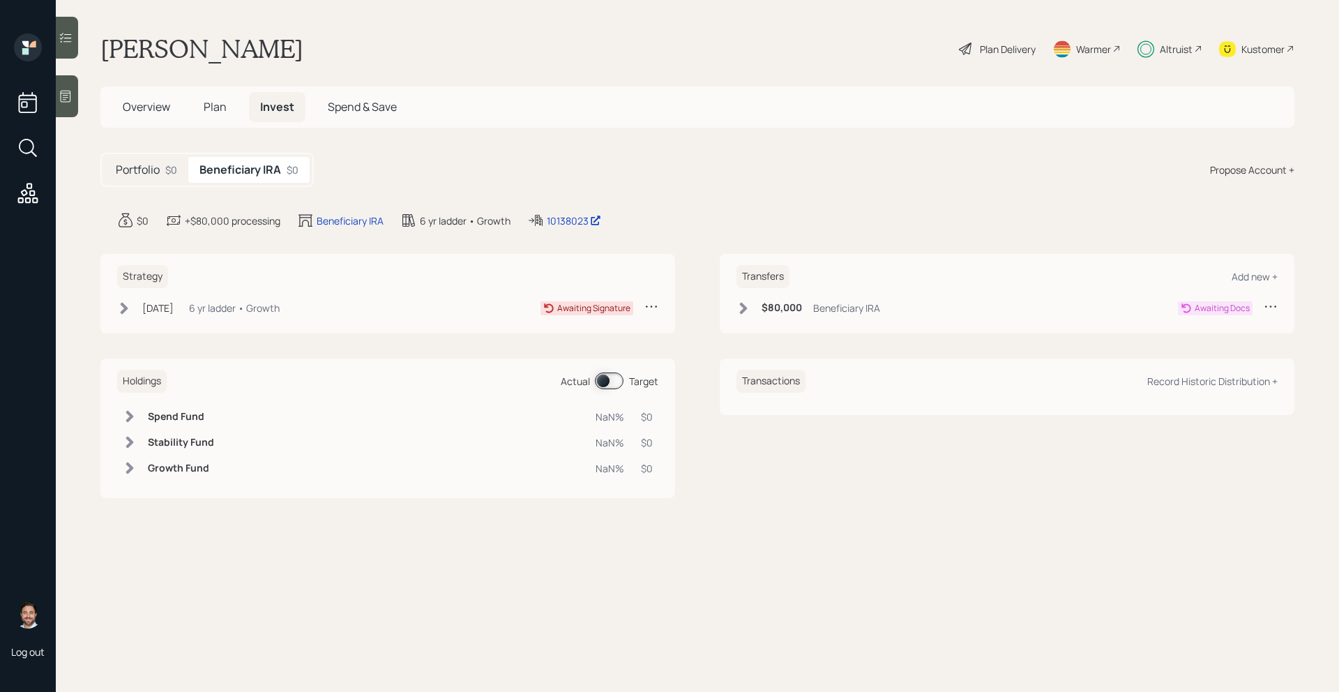
click at [219, 108] on span "Plan" at bounding box center [215, 106] width 23 height 15
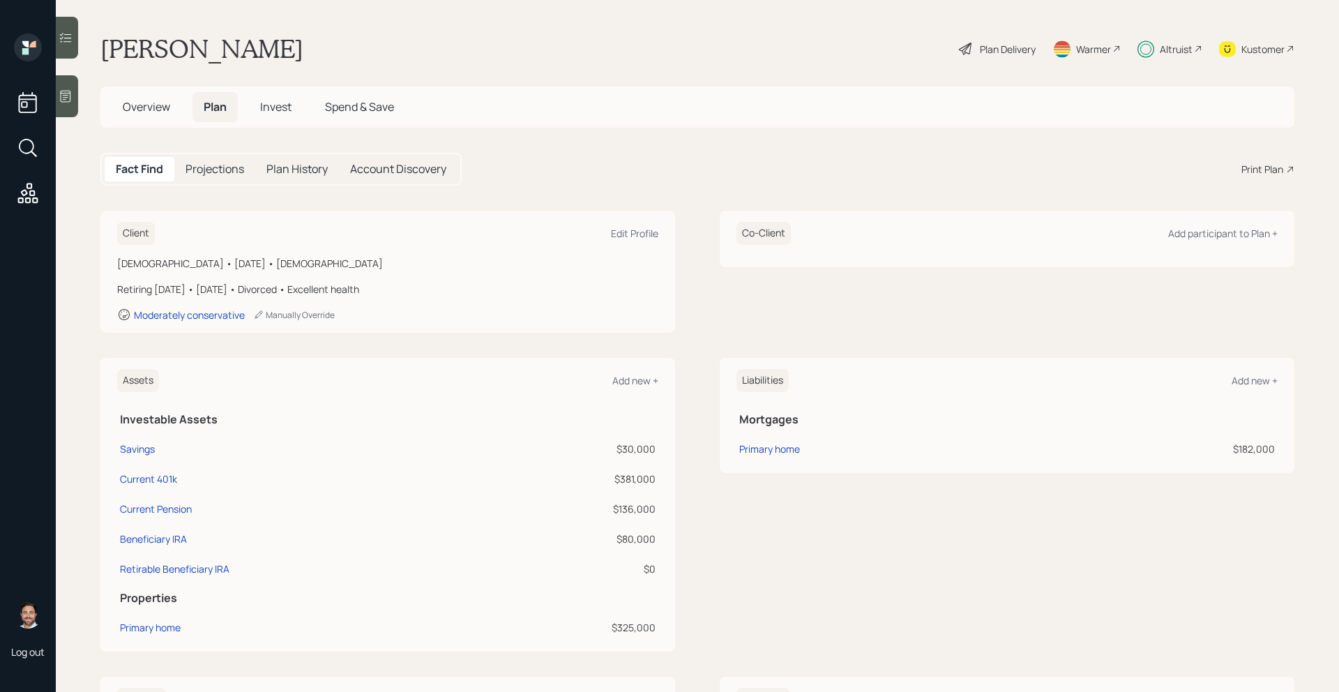
click at [147, 109] on span "Overview" at bounding box center [146, 106] width 47 height 15
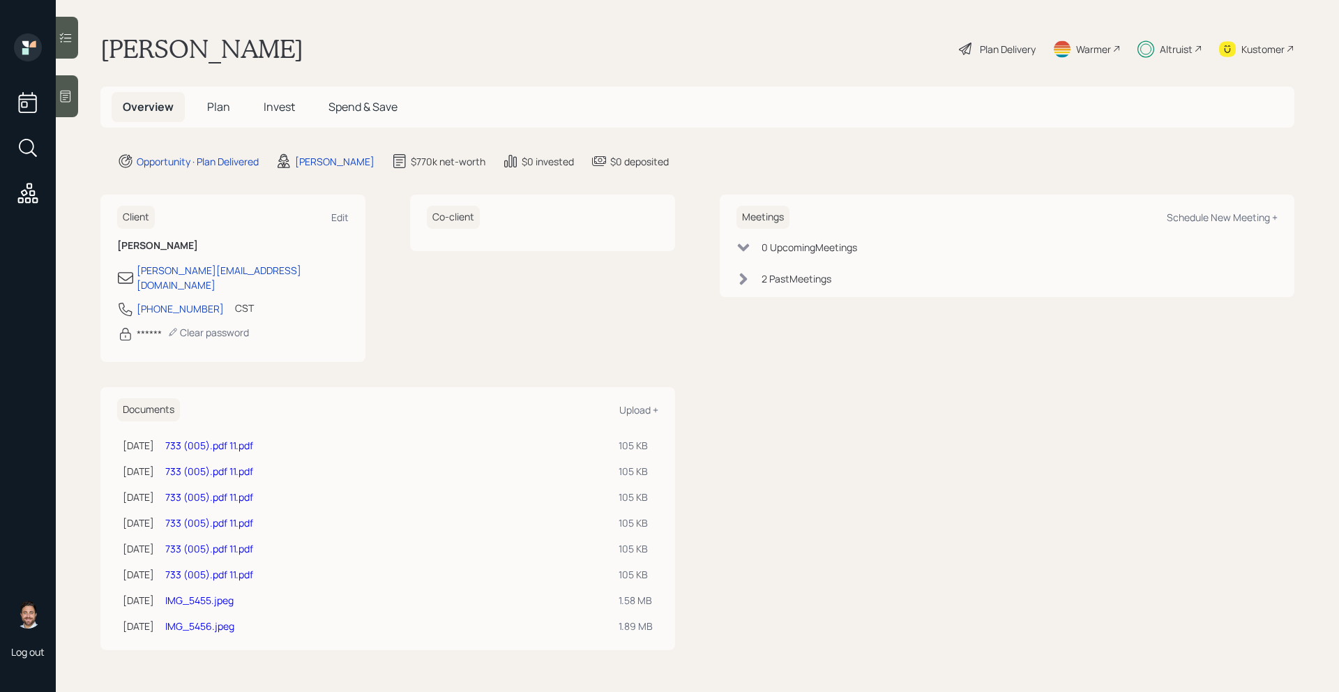
click at [215, 112] on span "Plan" at bounding box center [218, 106] width 23 height 15
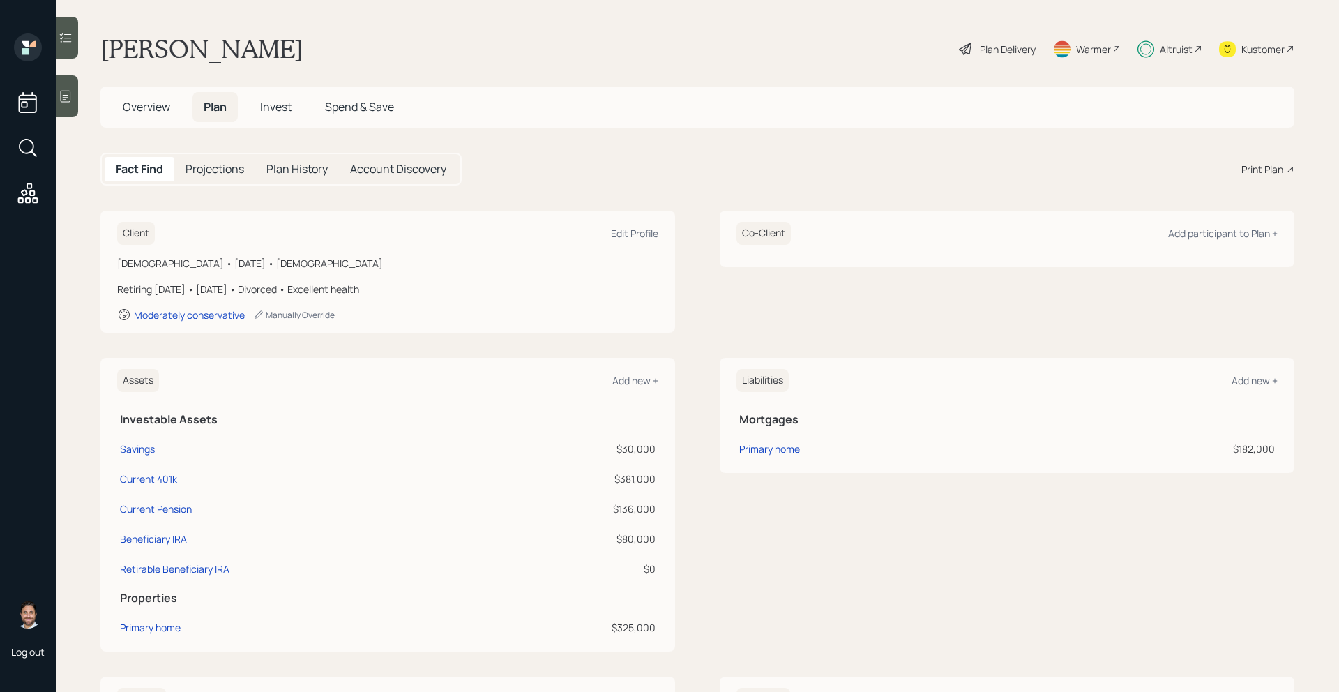
click at [280, 111] on span "Invest" at bounding box center [275, 106] width 31 height 15
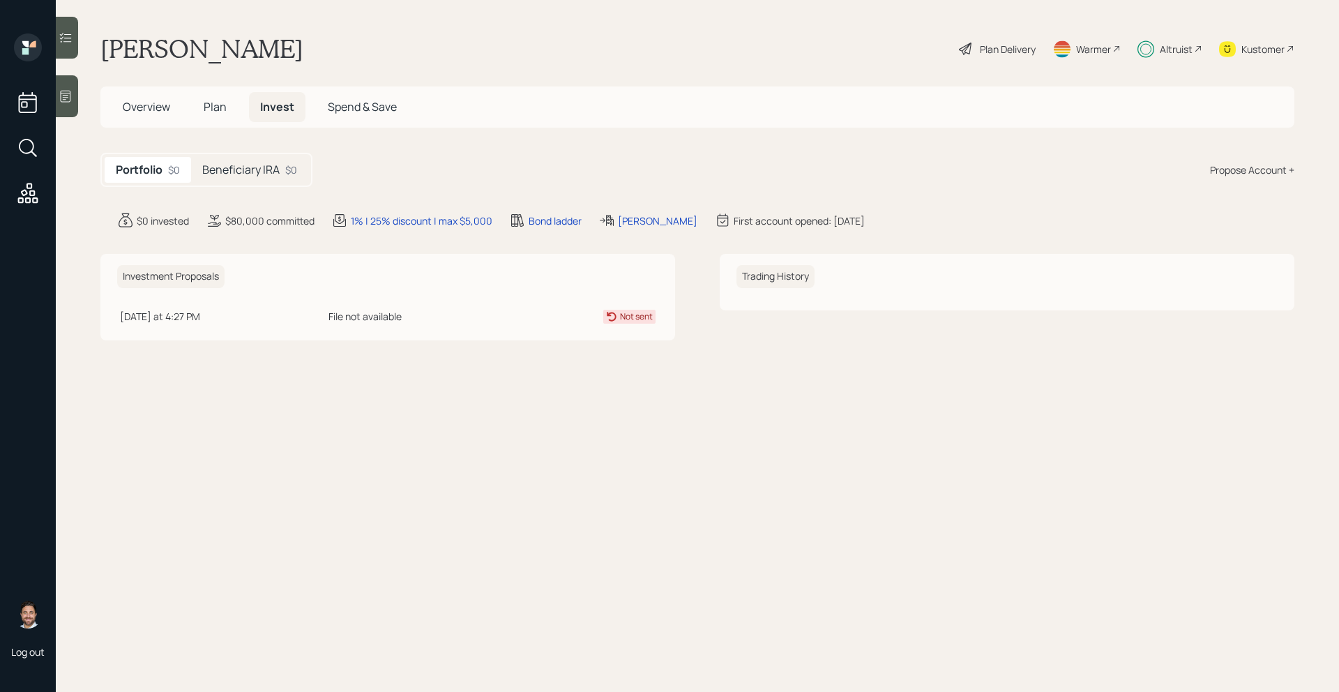
click at [271, 168] on h5 "Beneficiary IRA" at bounding box center [240, 169] width 77 height 13
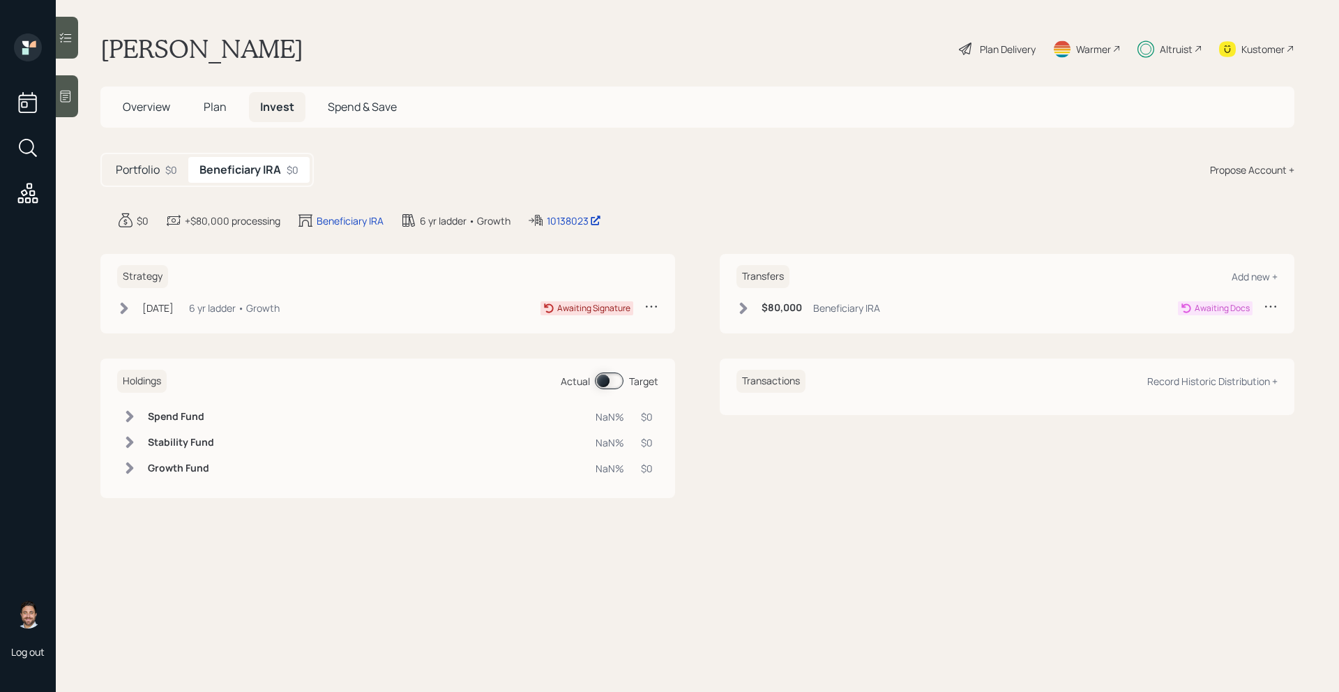
click at [165, 180] on div "Portfolio $0" at bounding box center [147, 170] width 84 height 26
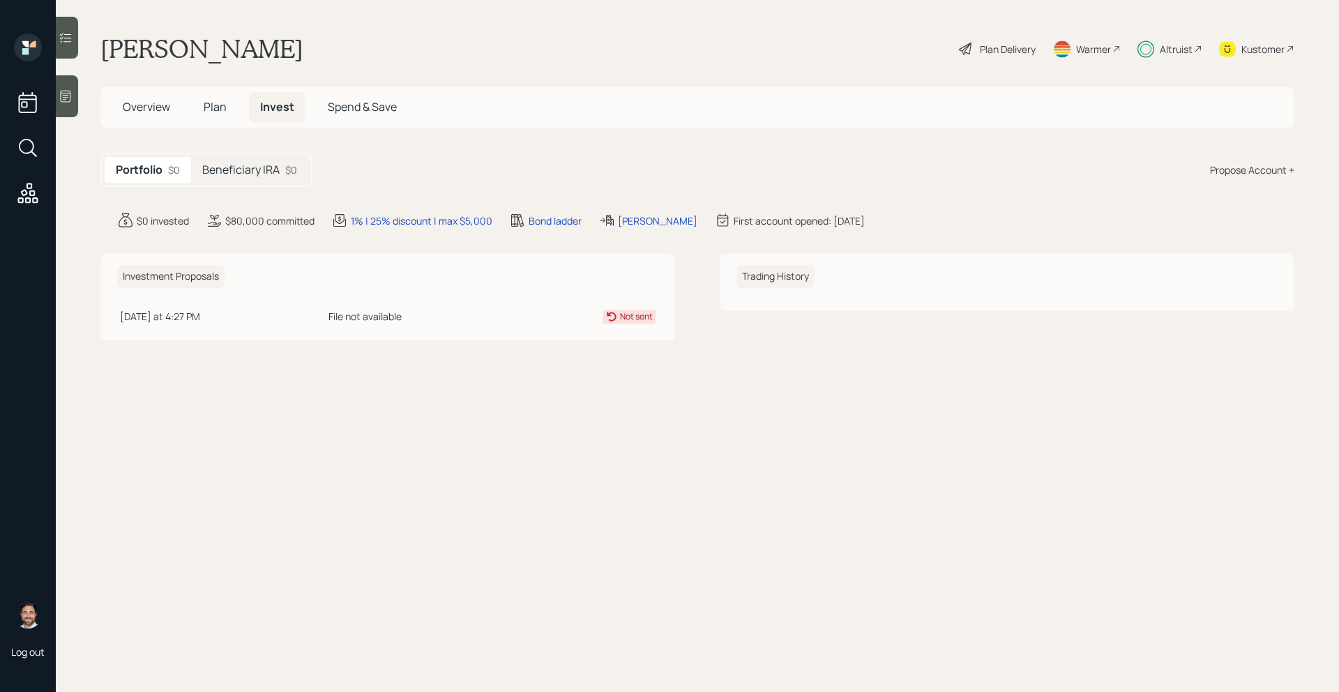
click at [257, 181] on div "Beneficiary IRA $0" at bounding box center [249, 170] width 117 height 26
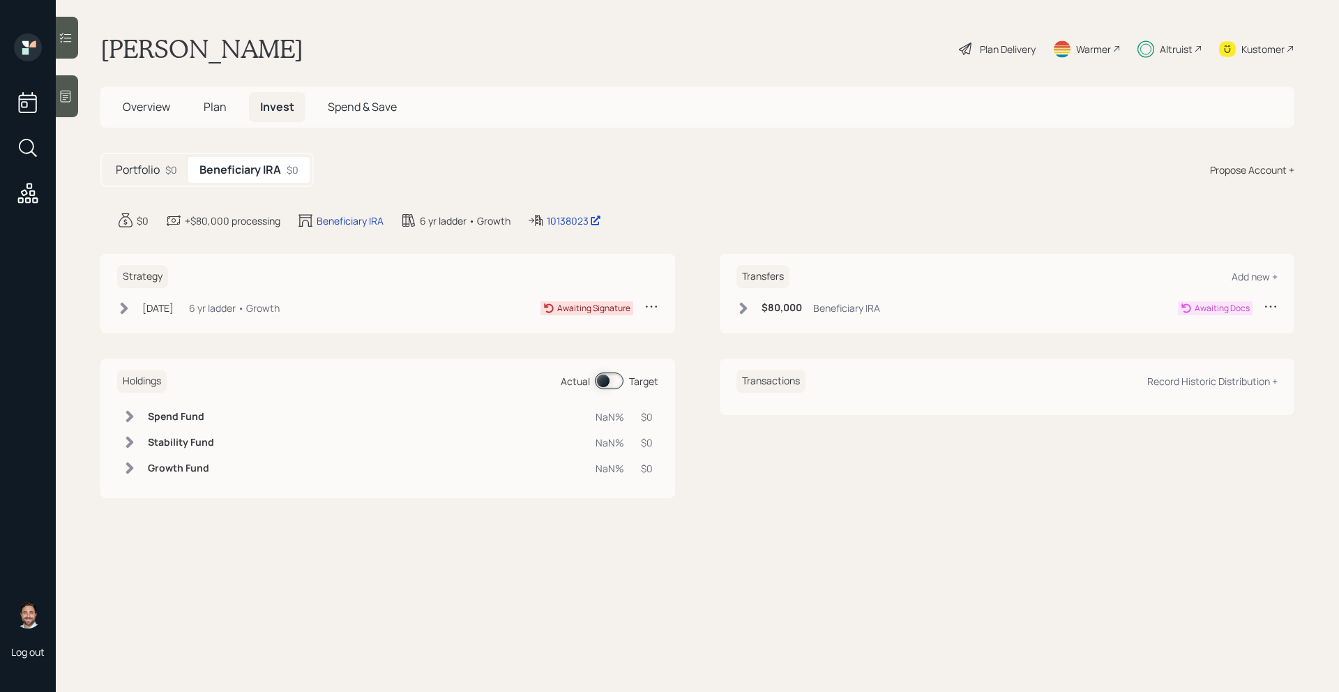
click at [119, 305] on icon at bounding box center [124, 308] width 14 height 14
